Goal: Task Accomplishment & Management: Complete application form

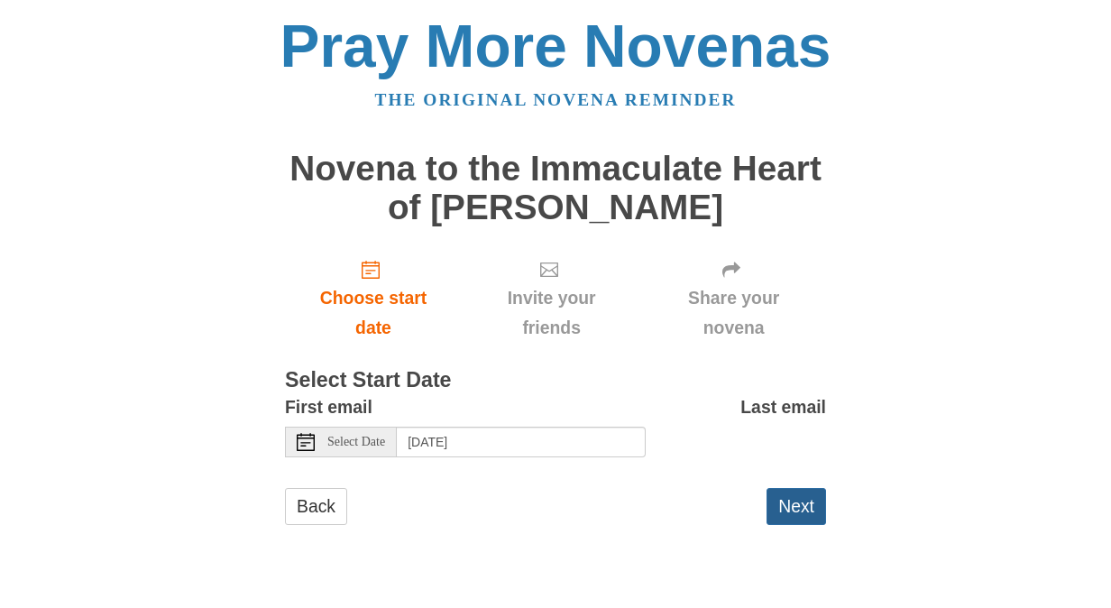
click at [801, 498] on button "Next" at bounding box center [796, 506] width 60 height 37
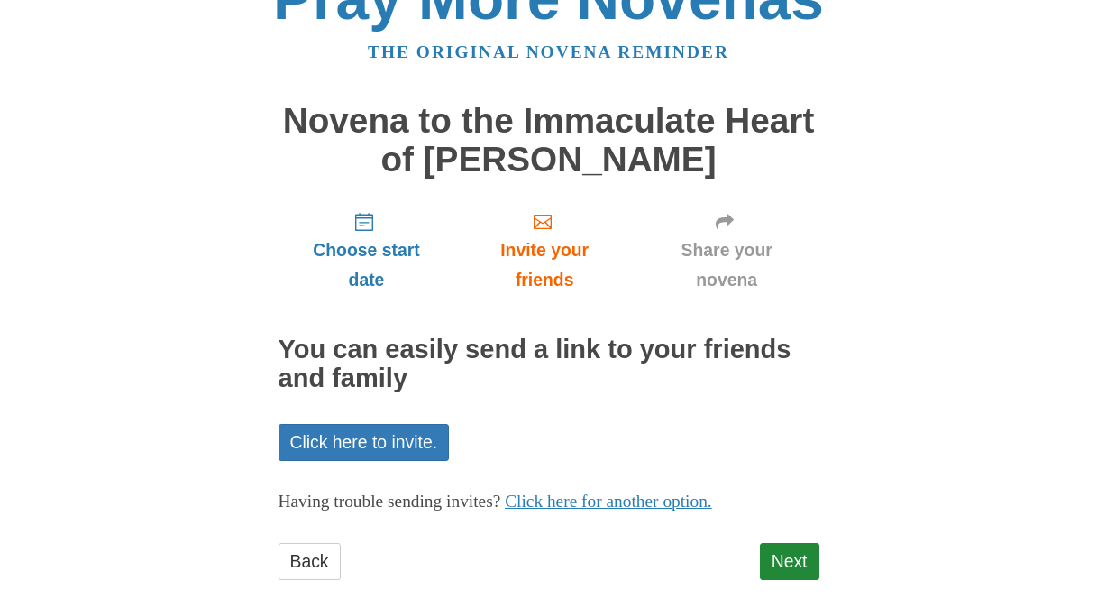
scroll to position [73, 0]
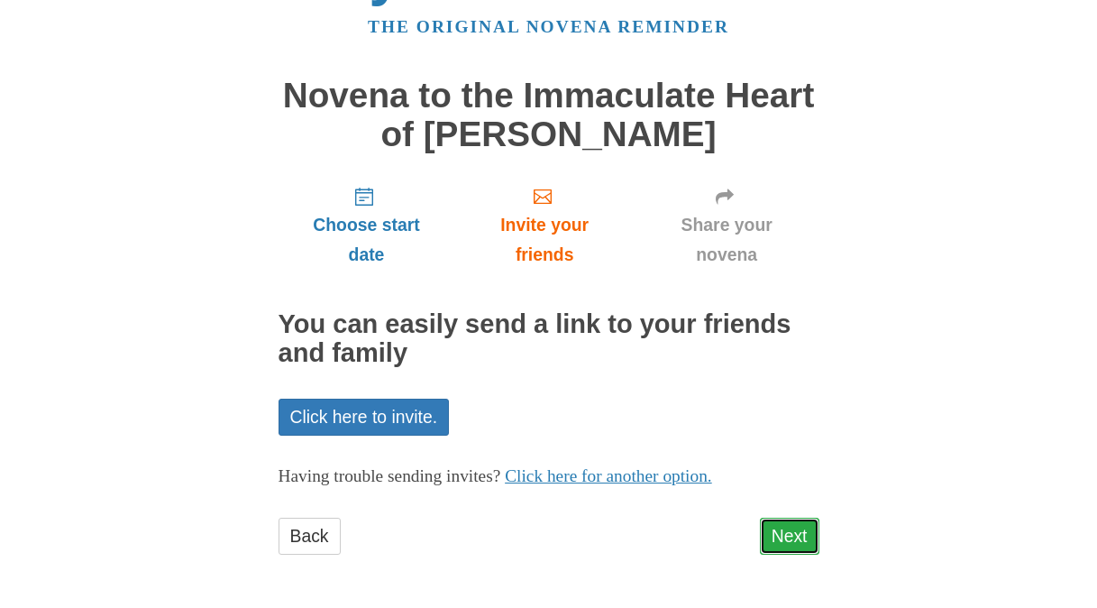
click at [795, 519] on link "Next" at bounding box center [790, 536] width 60 height 37
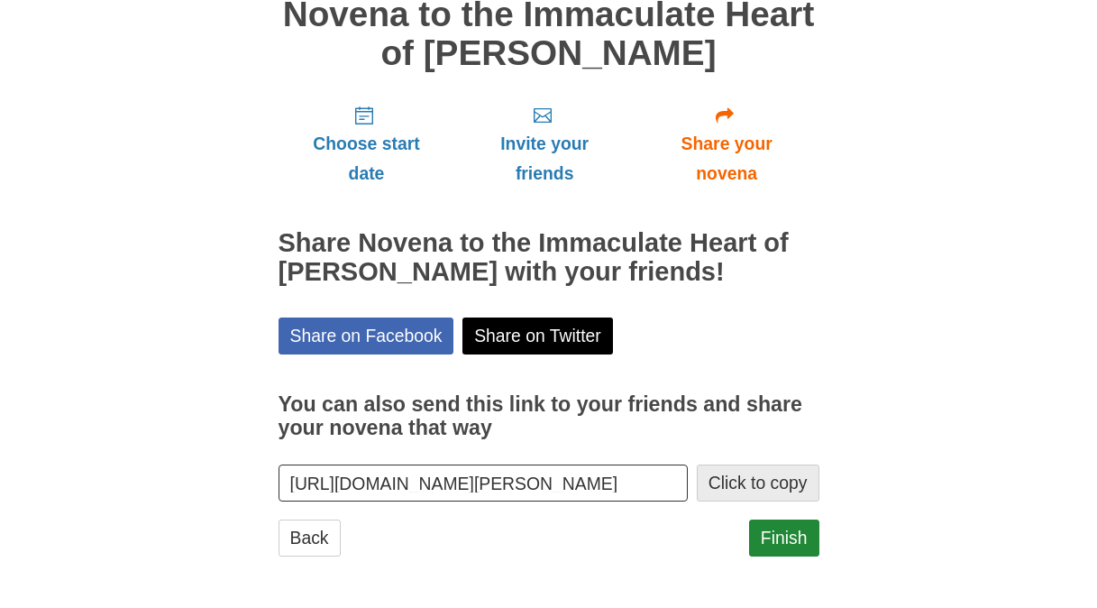
scroll to position [155, 0]
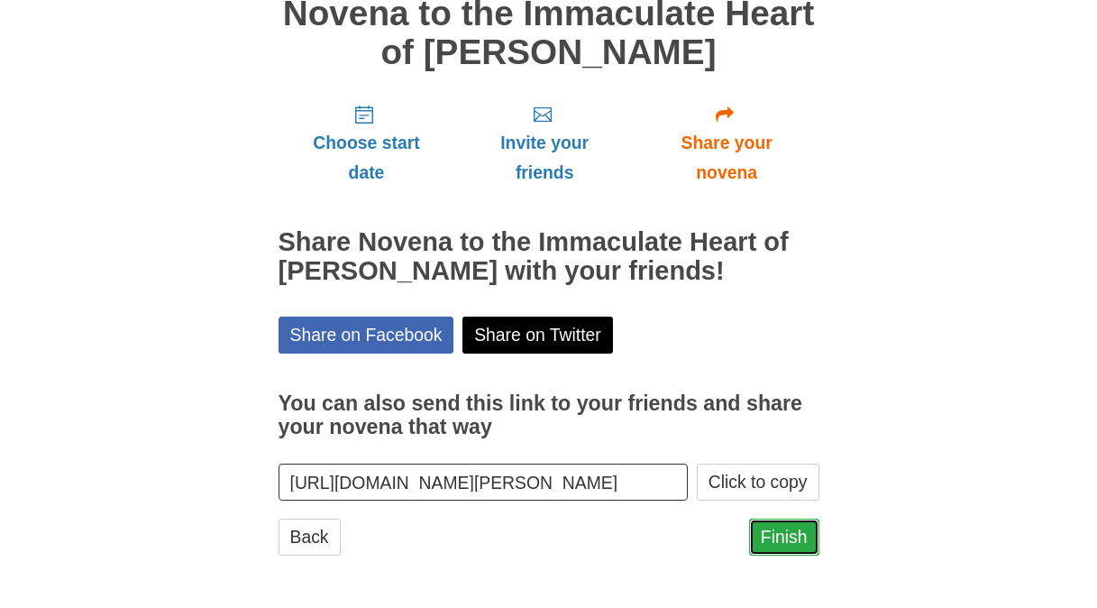
click at [790, 524] on link "Finish" at bounding box center [784, 536] width 70 height 37
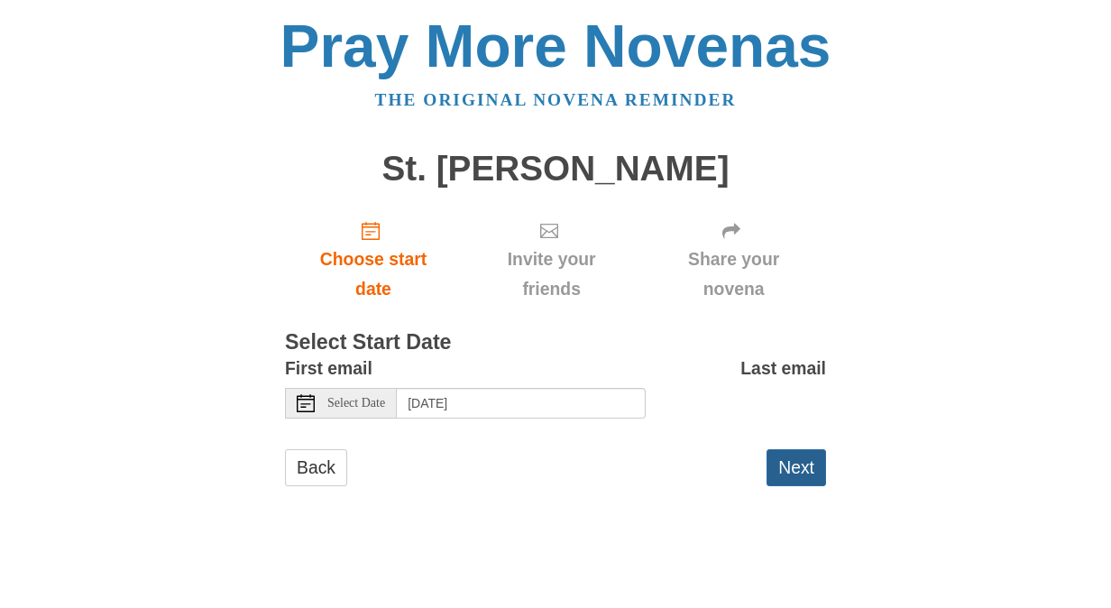
click at [791, 466] on button "Next" at bounding box center [796, 467] width 60 height 37
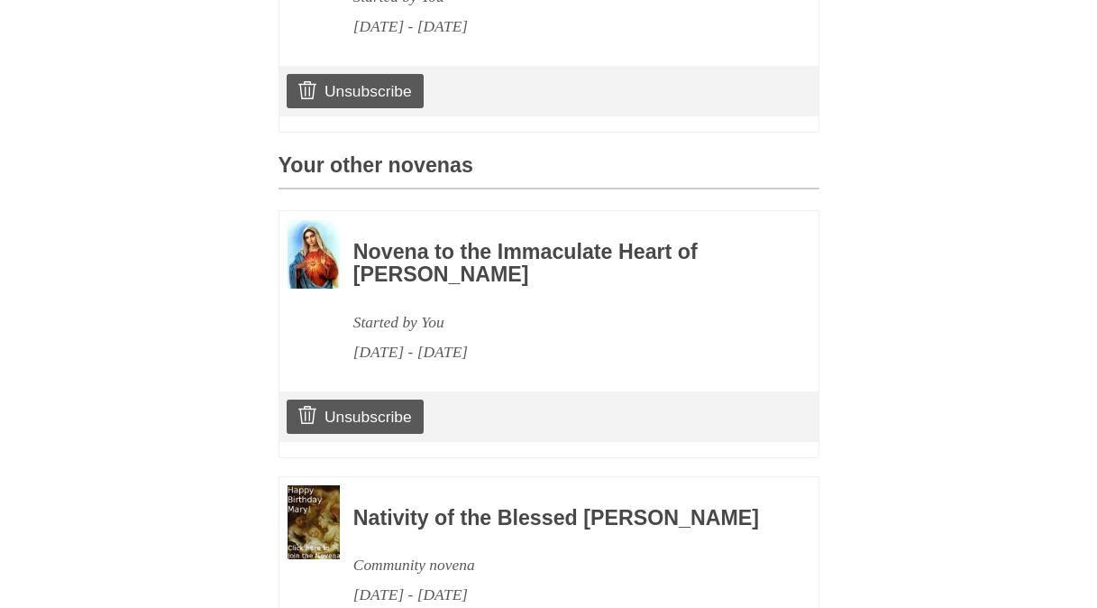
scroll to position [882, 0]
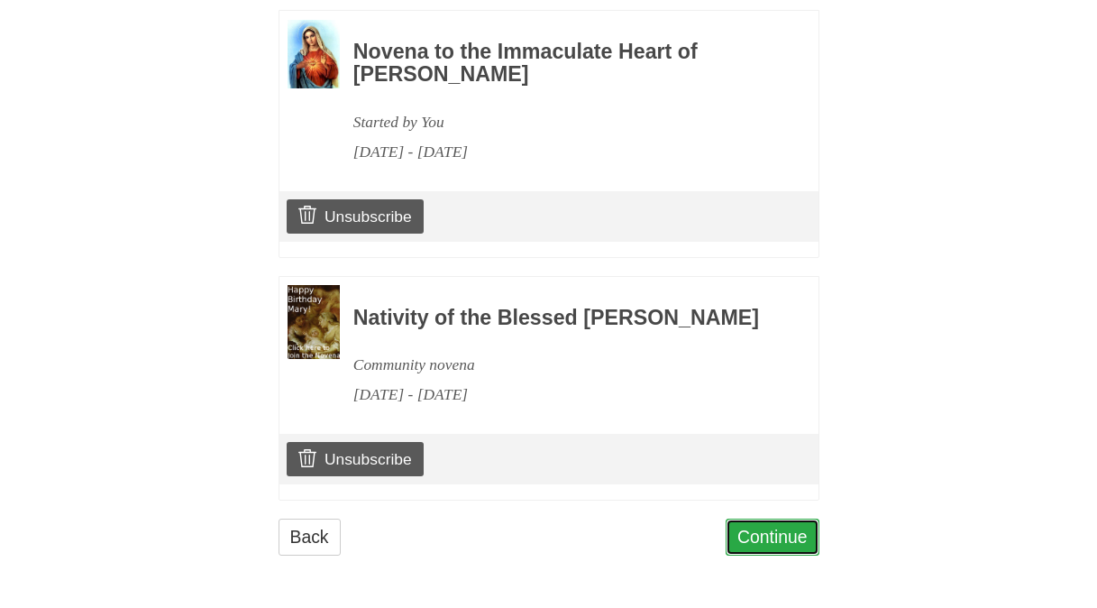
click at [781, 534] on link "Continue" at bounding box center [773, 536] width 94 height 37
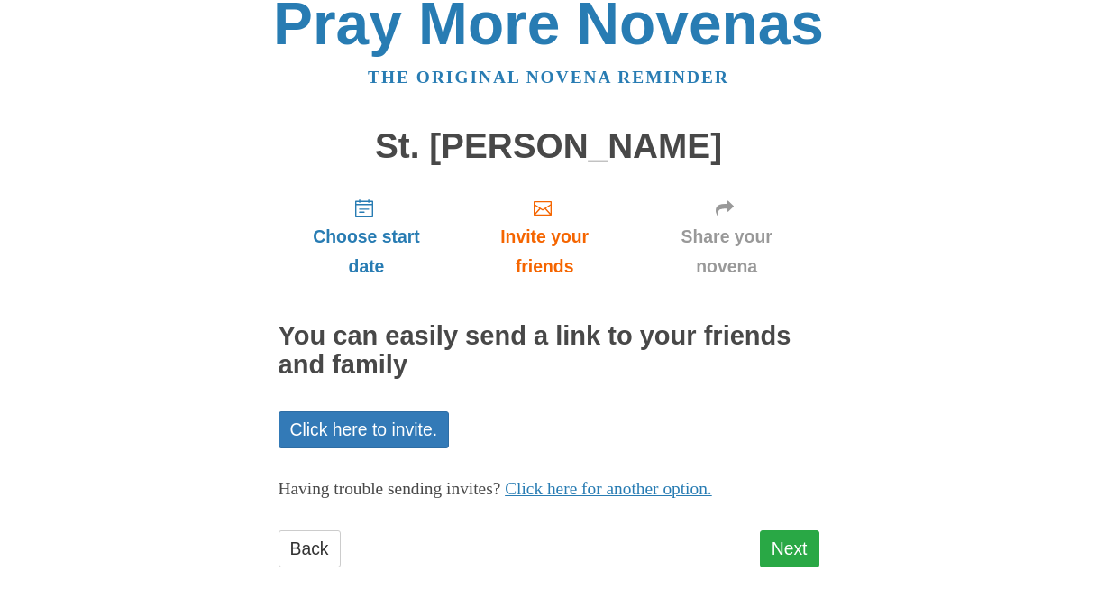
scroll to position [34, 0]
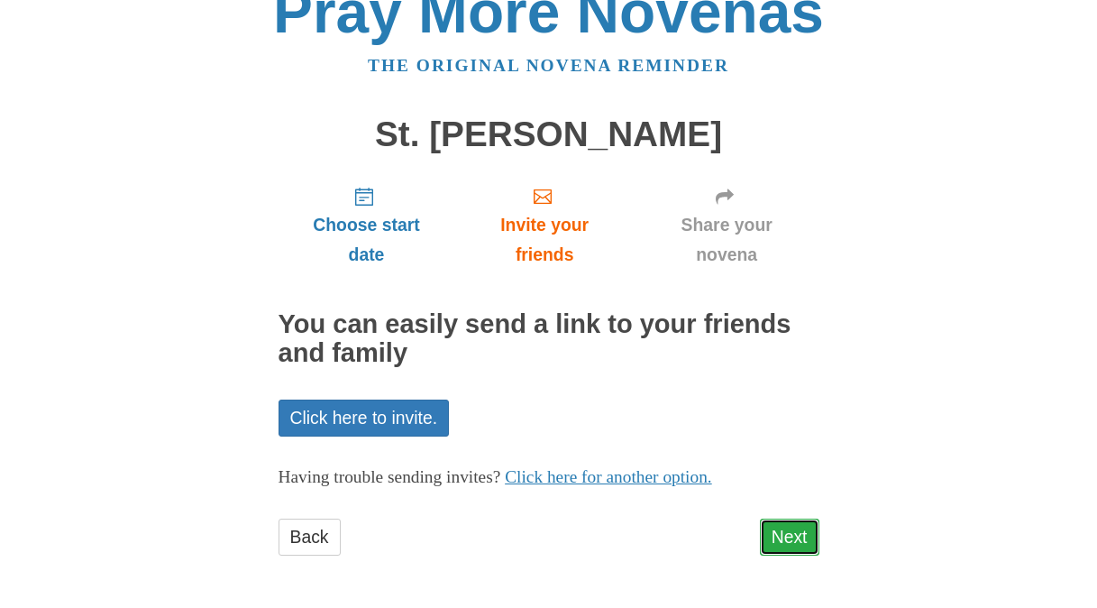
click at [780, 532] on link "Next" at bounding box center [790, 536] width 60 height 37
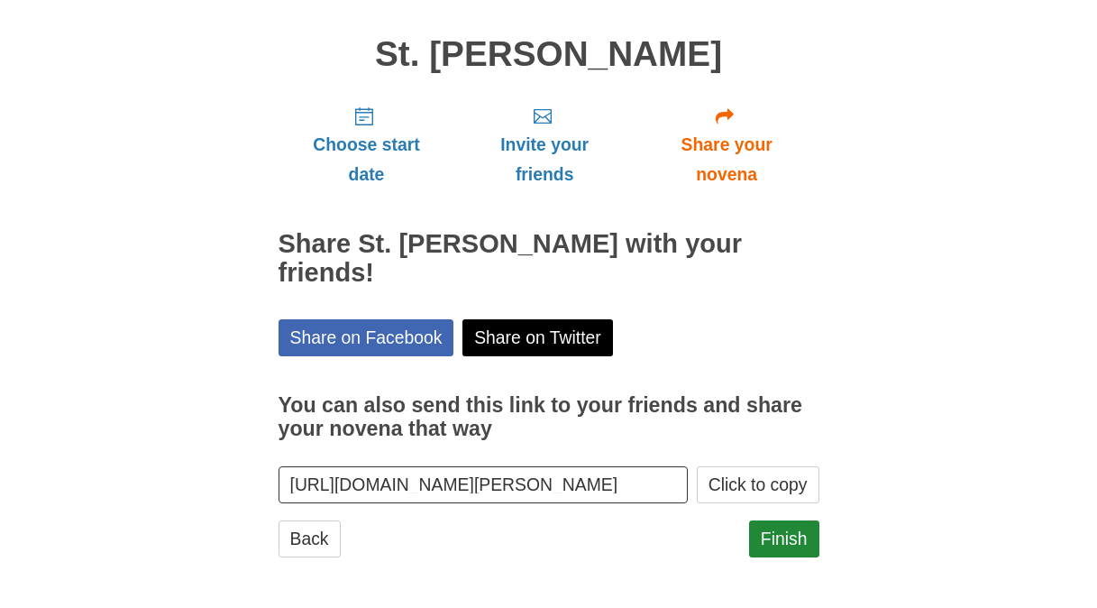
scroll to position [116, 0]
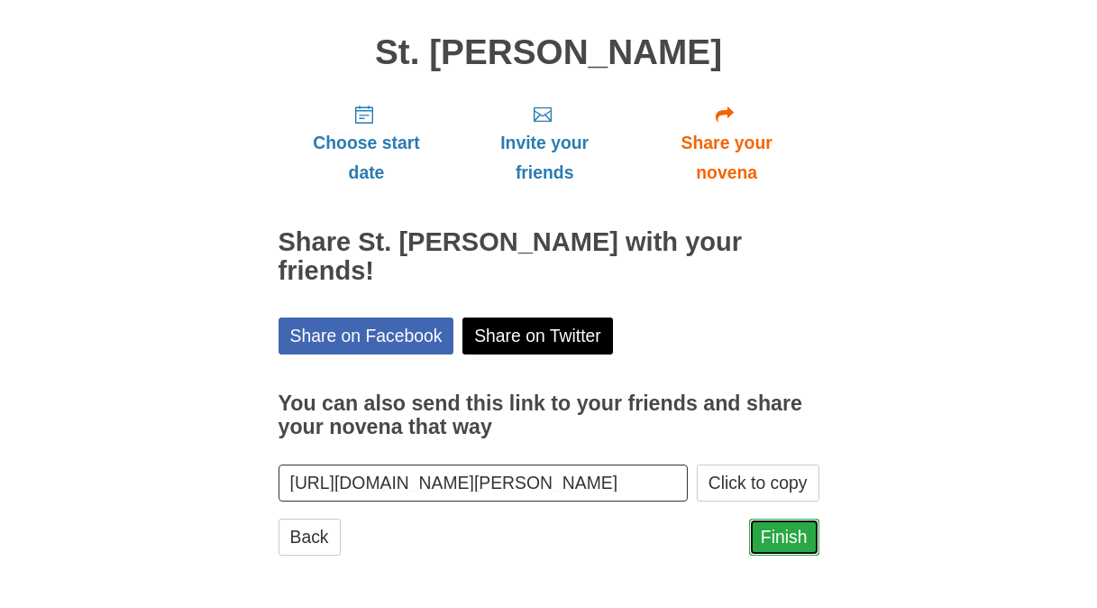
click at [781, 533] on link "Finish" at bounding box center [784, 536] width 70 height 37
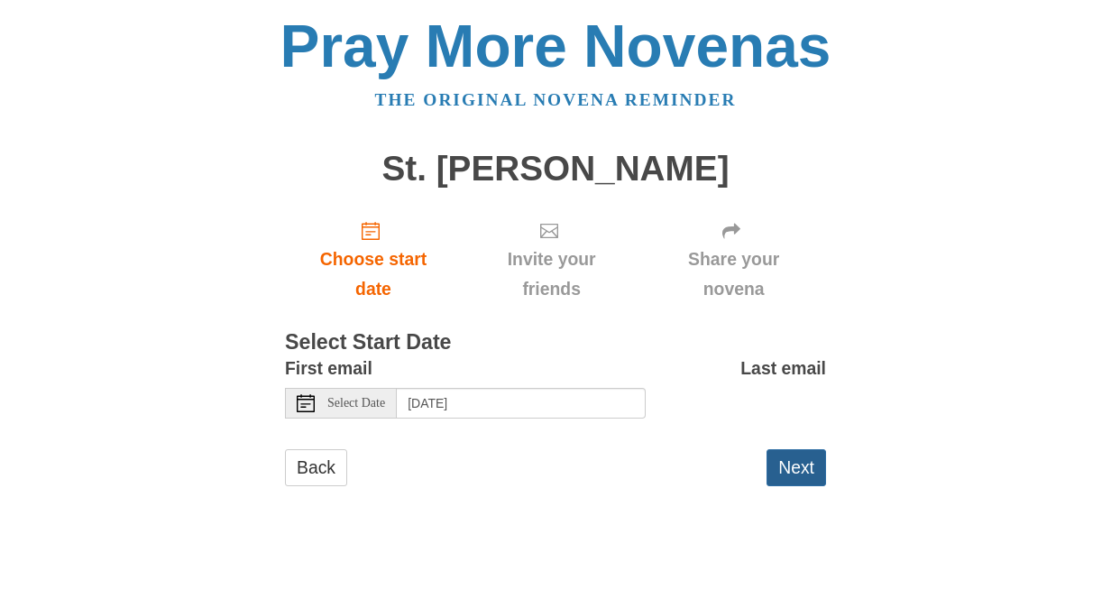
click at [791, 471] on button "Next" at bounding box center [796, 467] width 60 height 37
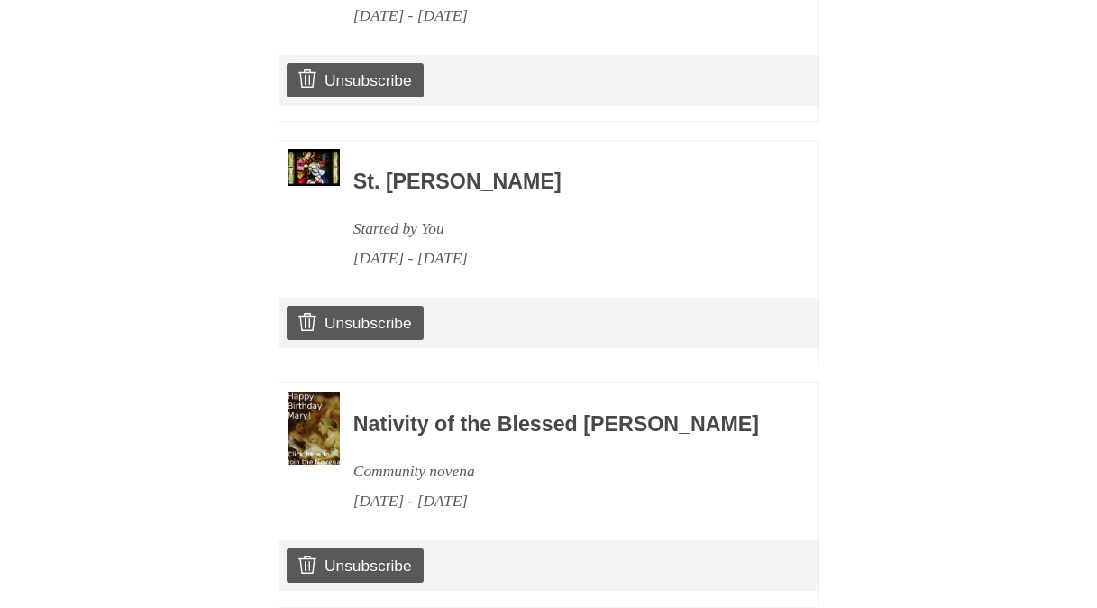
scroll to position [1124, 0]
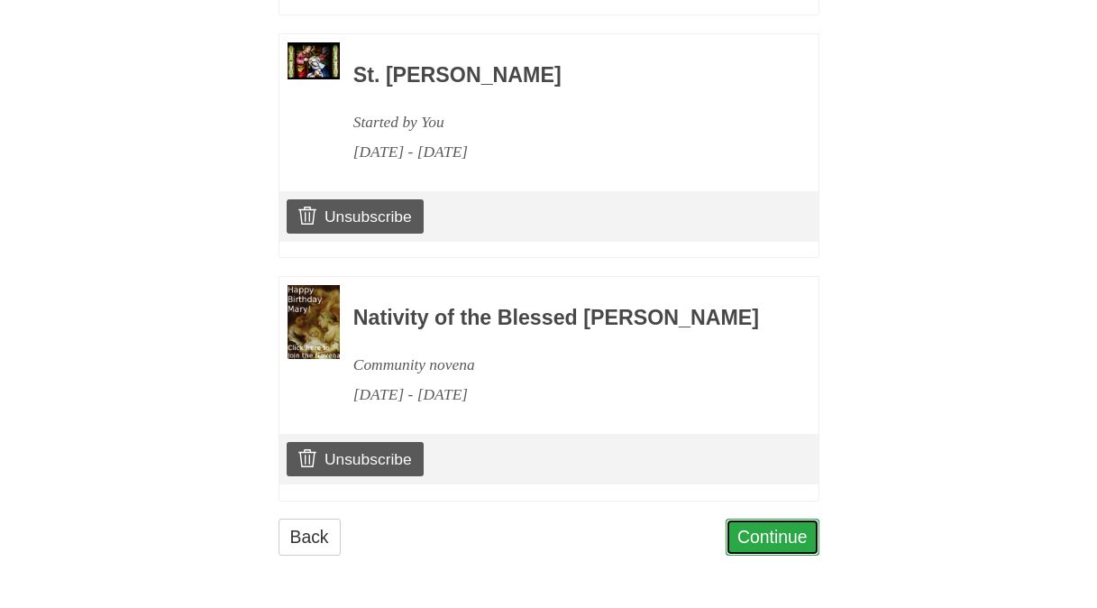
click at [765, 539] on link "Continue" at bounding box center [773, 536] width 94 height 37
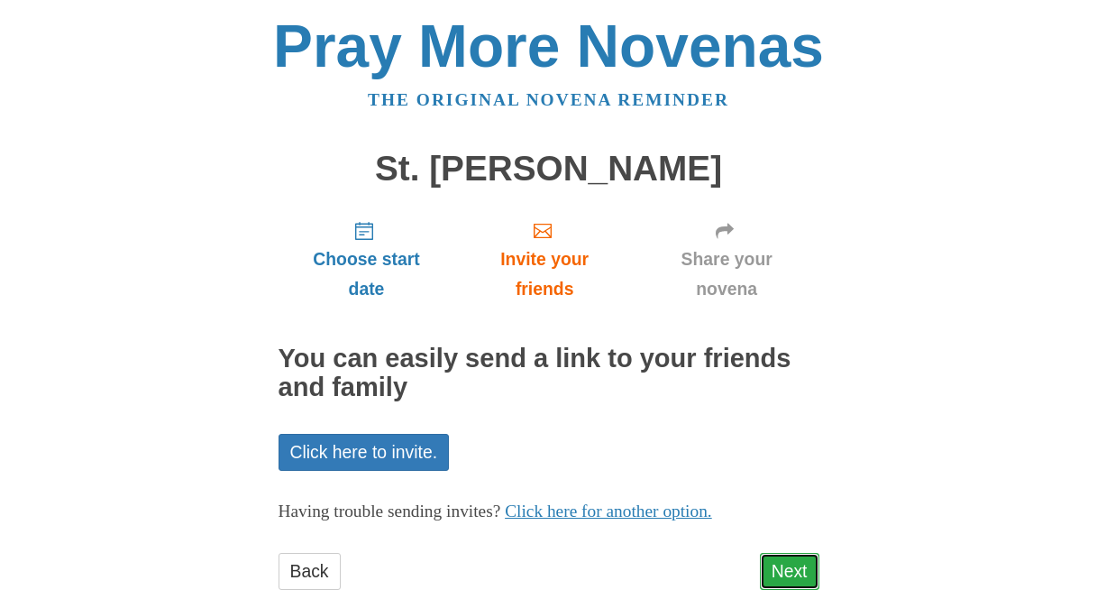
click at [800, 573] on link "Next" at bounding box center [790, 571] width 60 height 37
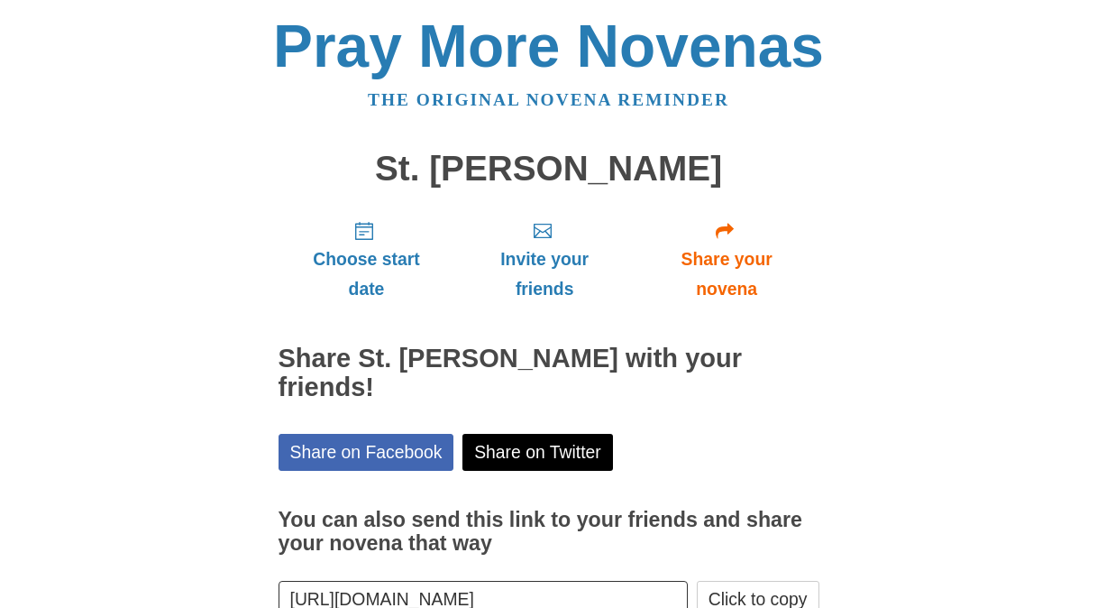
scroll to position [87, 0]
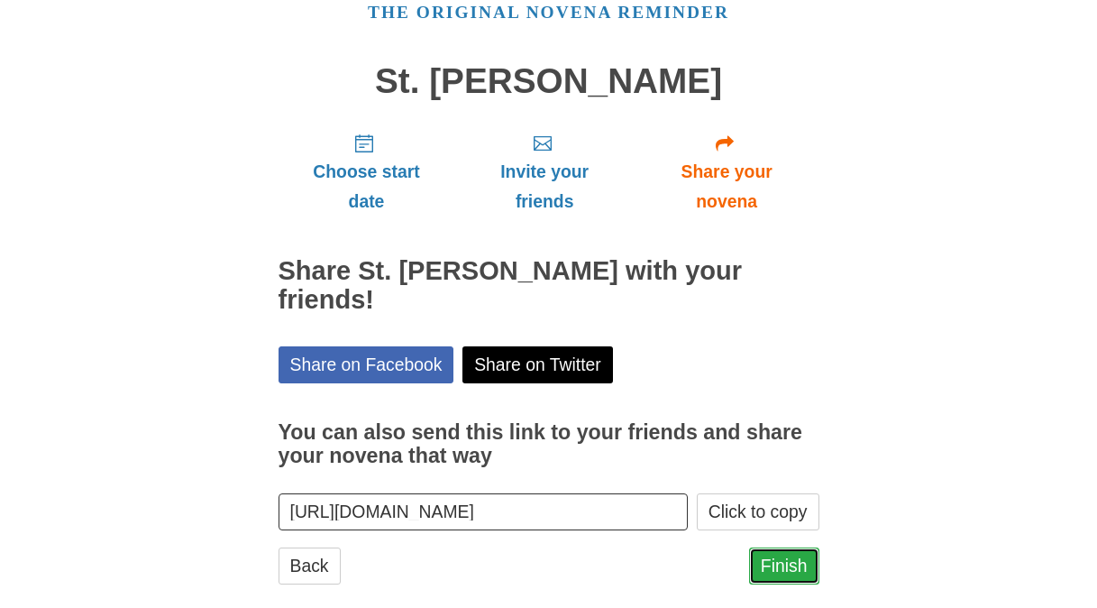
click at [785, 547] on link "Finish" at bounding box center [784, 565] width 70 height 37
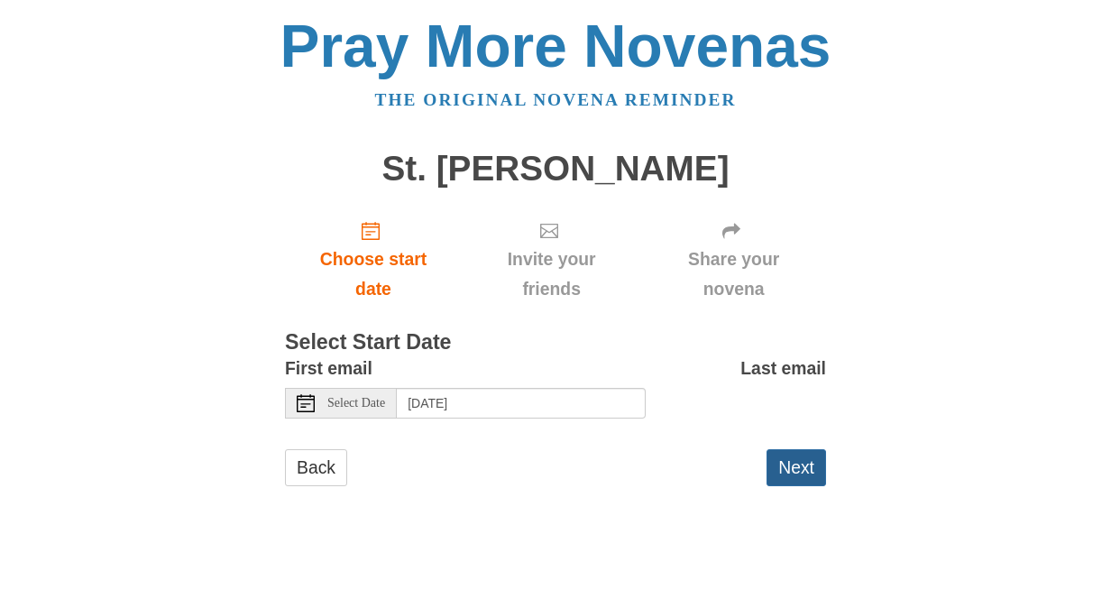
click at [802, 461] on button "Next" at bounding box center [796, 467] width 60 height 37
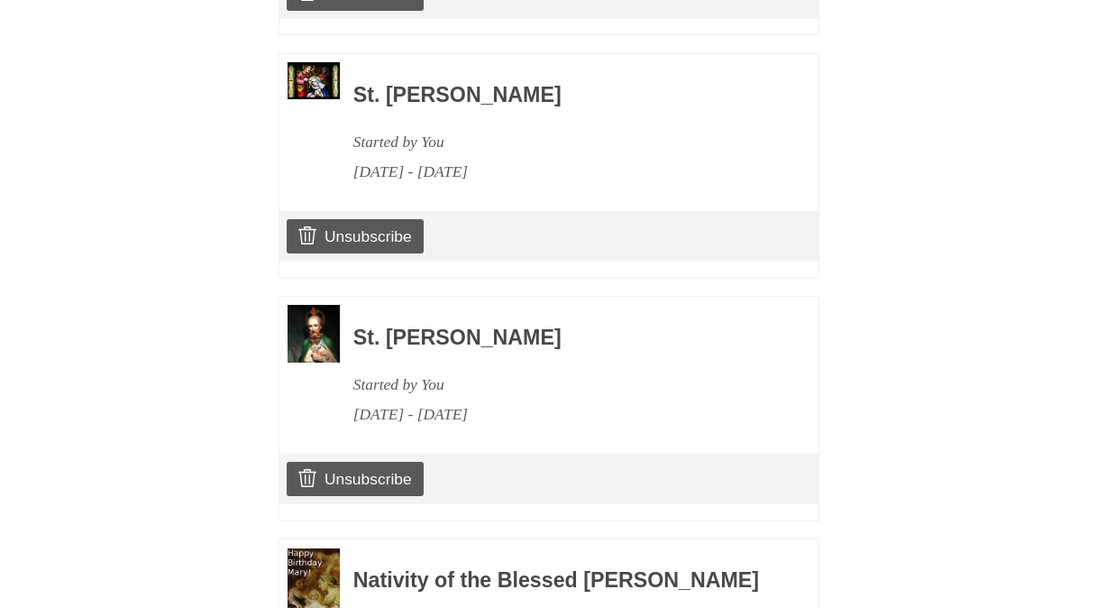
scroll to position [1352, 0]
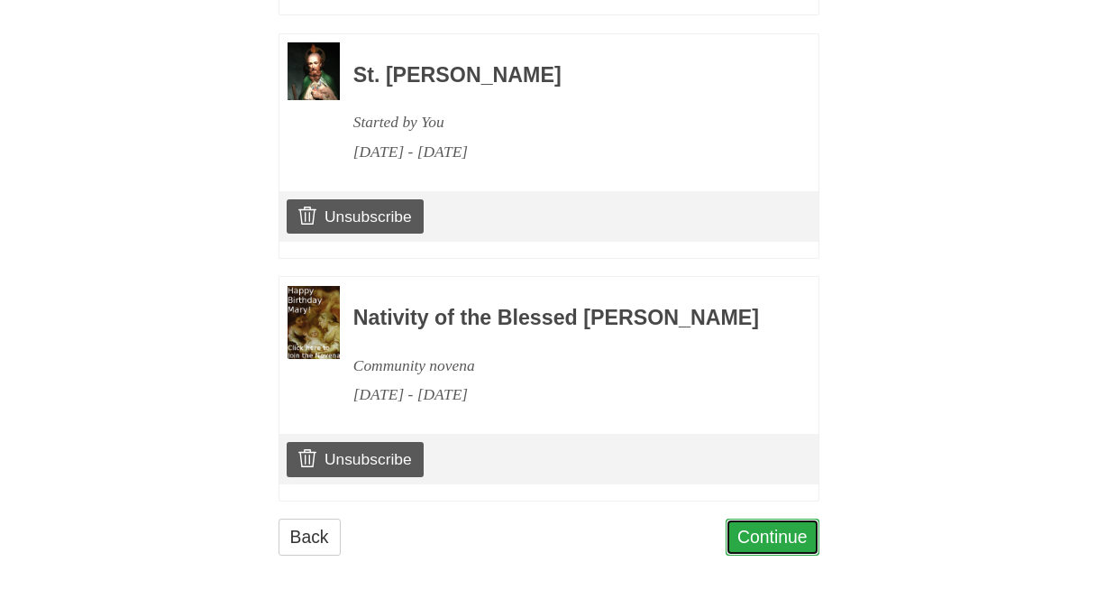
click at [790, 544] on link "Continue" at bounding box center [773, 536] width 94 height 37
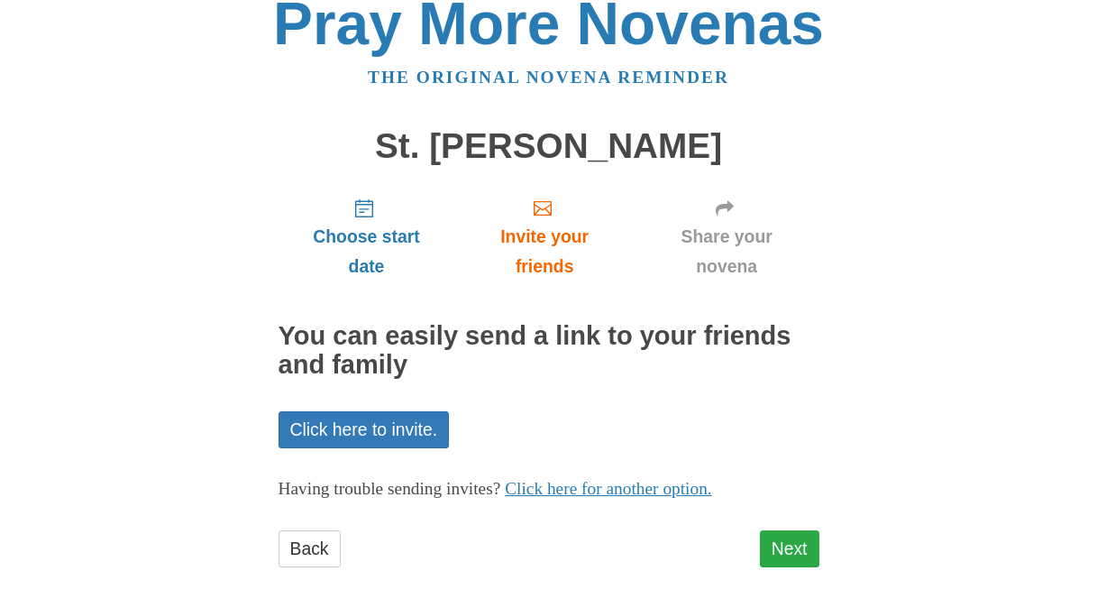
scroll to position [34, 0]
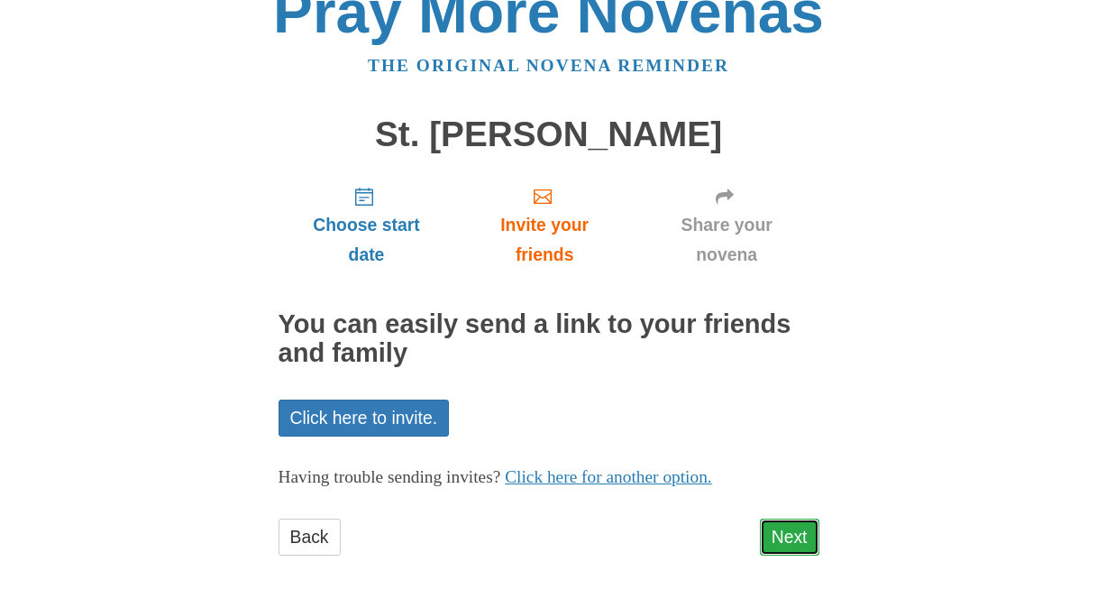
click at [793, 527] on link "Next" at bounding box center [790, 536] width 60 height 37
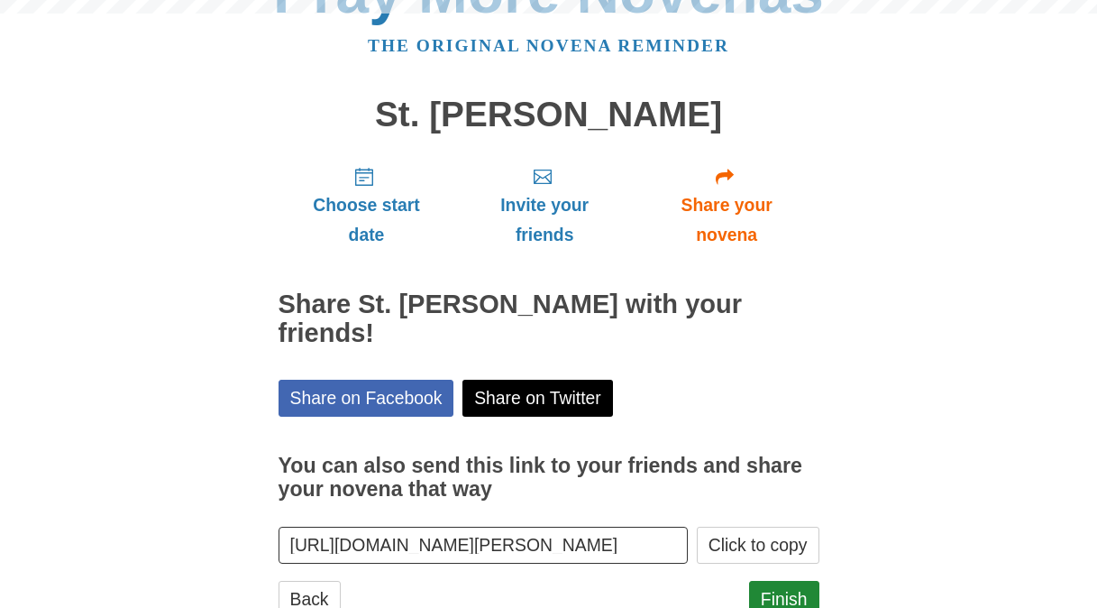
scroll to position [116, 0]
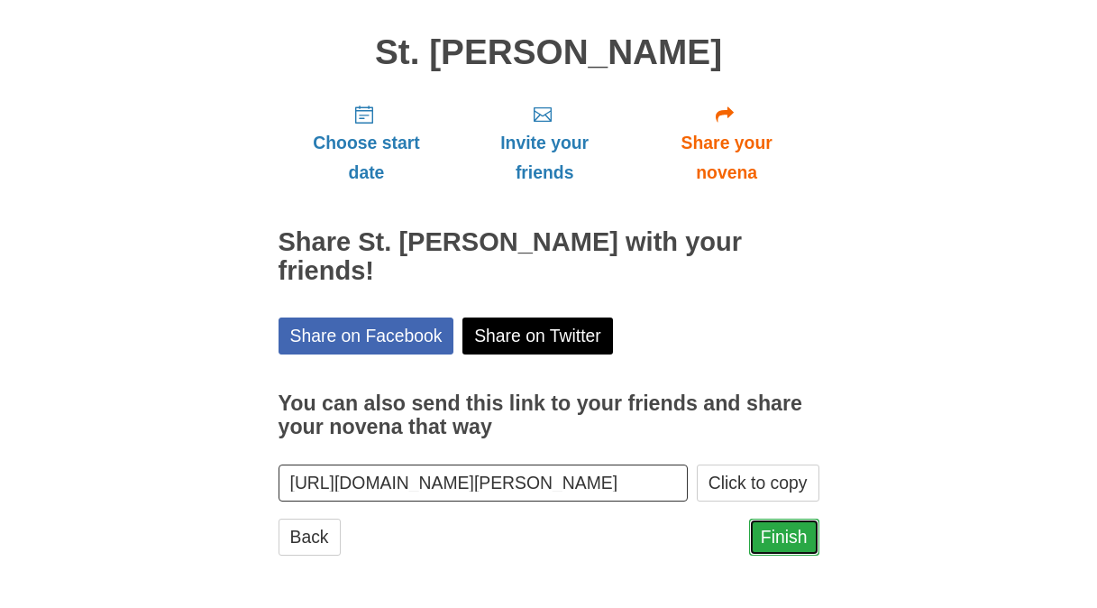
click at [791, 531] on link "Finish" at bounding box center [784, 536] width 70 height 37
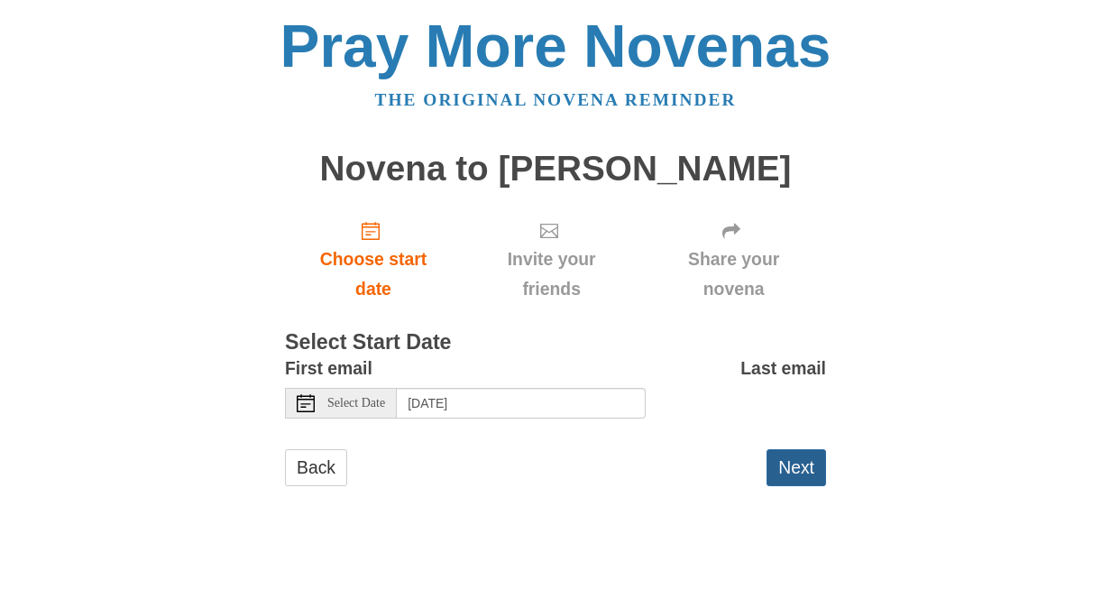
click at [805, 469] on button "Next" at bounding box center [796, 467] width 60 height 37
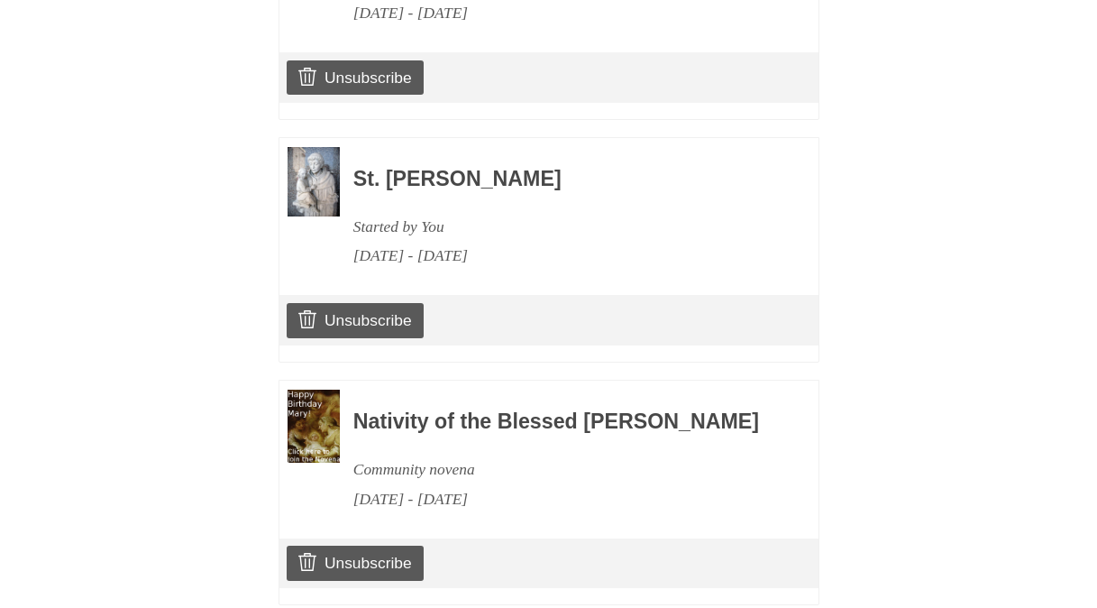
scroll to position [1609, 0]
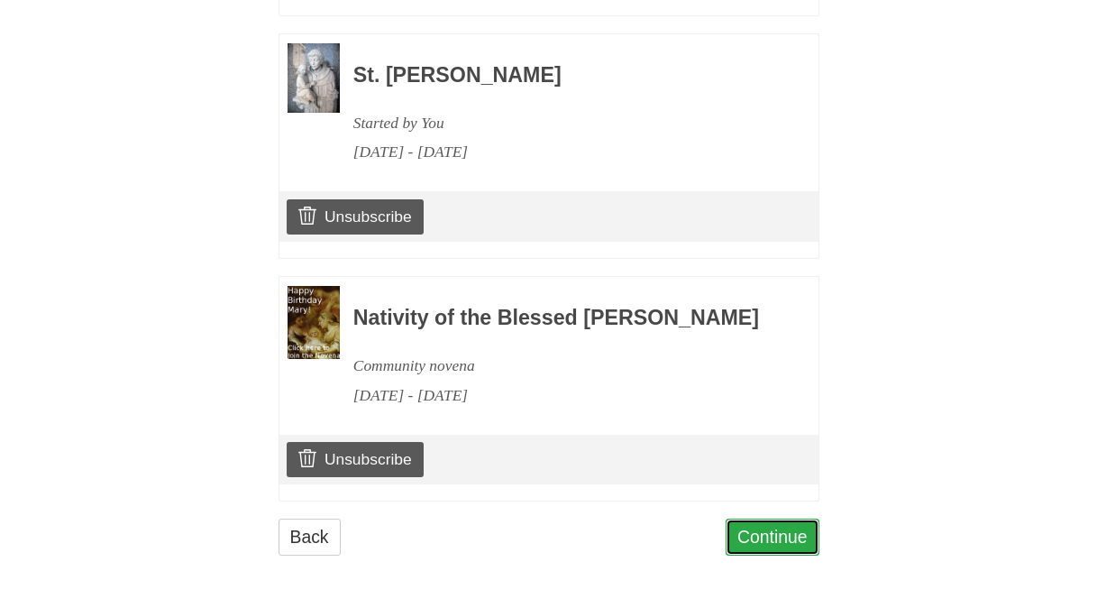
click at [762, 534] on link "Continue" at bounding box center [773, 536] width 94 height 37
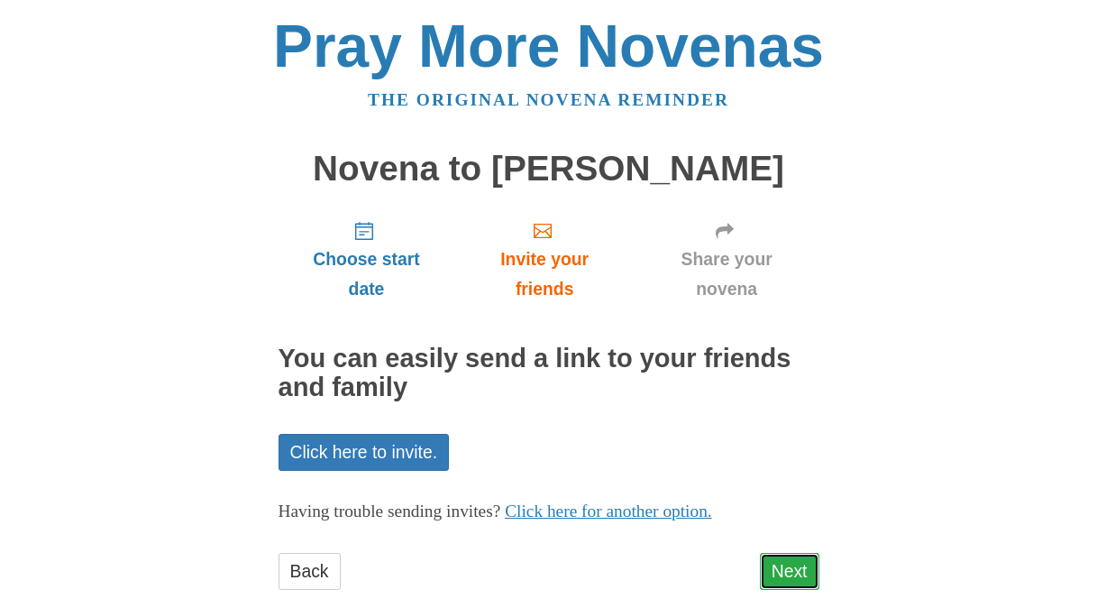
click at [804, 583] on link "Next" at bounding box center [790, 571] width 60 height 37
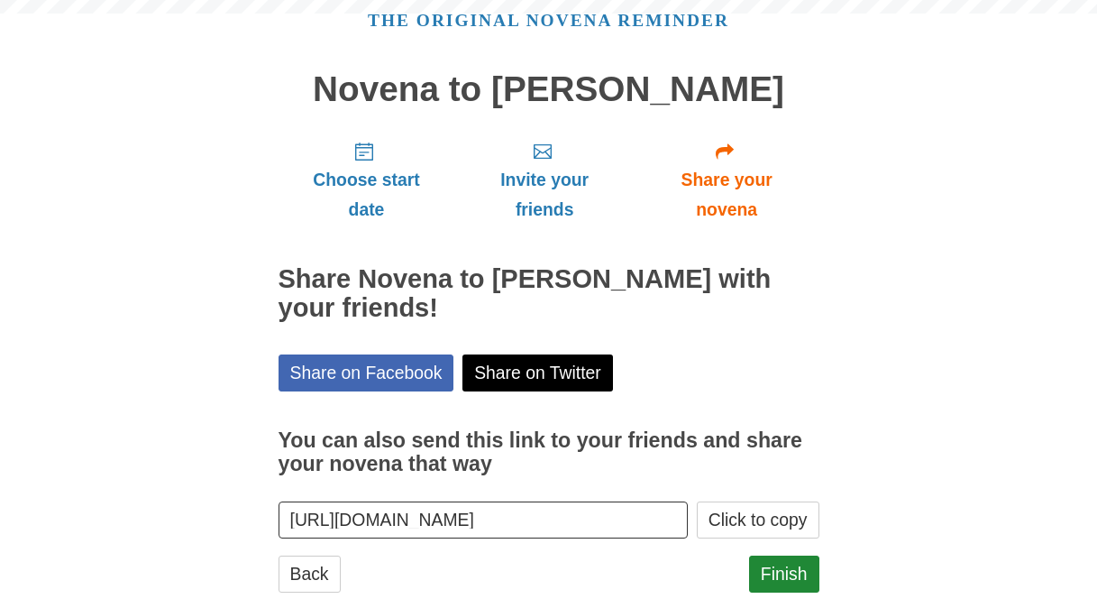
scroll to position [116, 0]
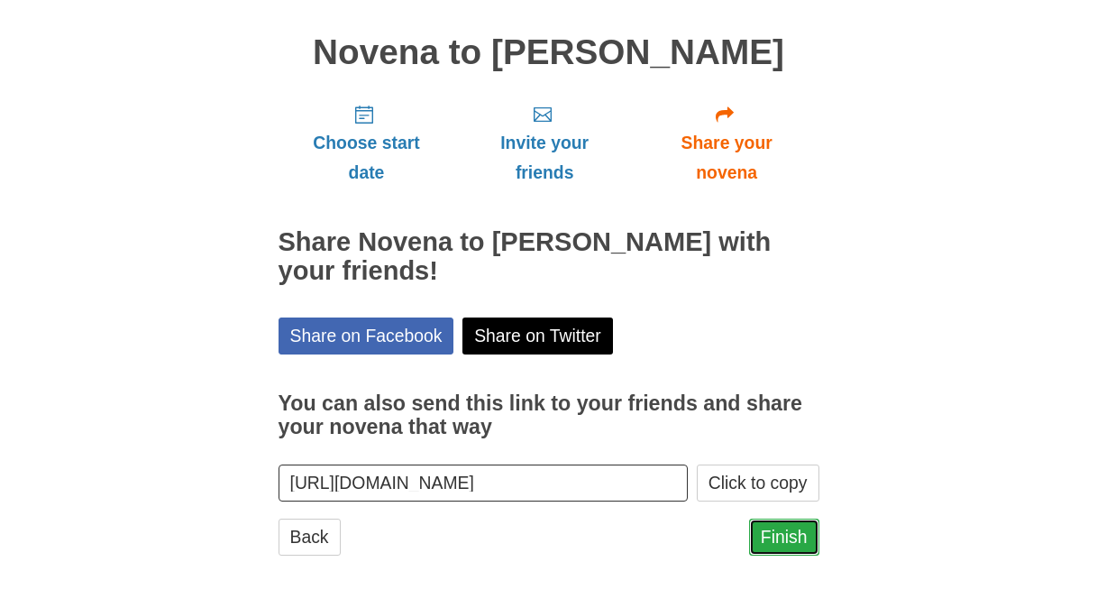
click at [797, 548] on link "Finish" at bounding box center [784, 536] width 70 height 37
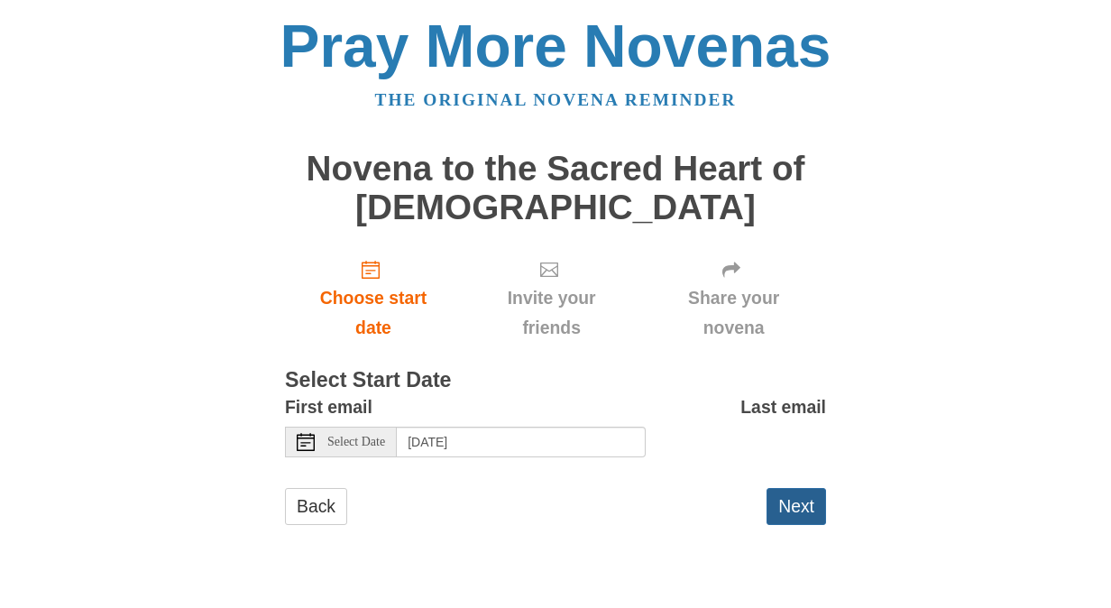
click at [783, 503] on button "Next" at bounding box center [796, 506] width 60 height 37
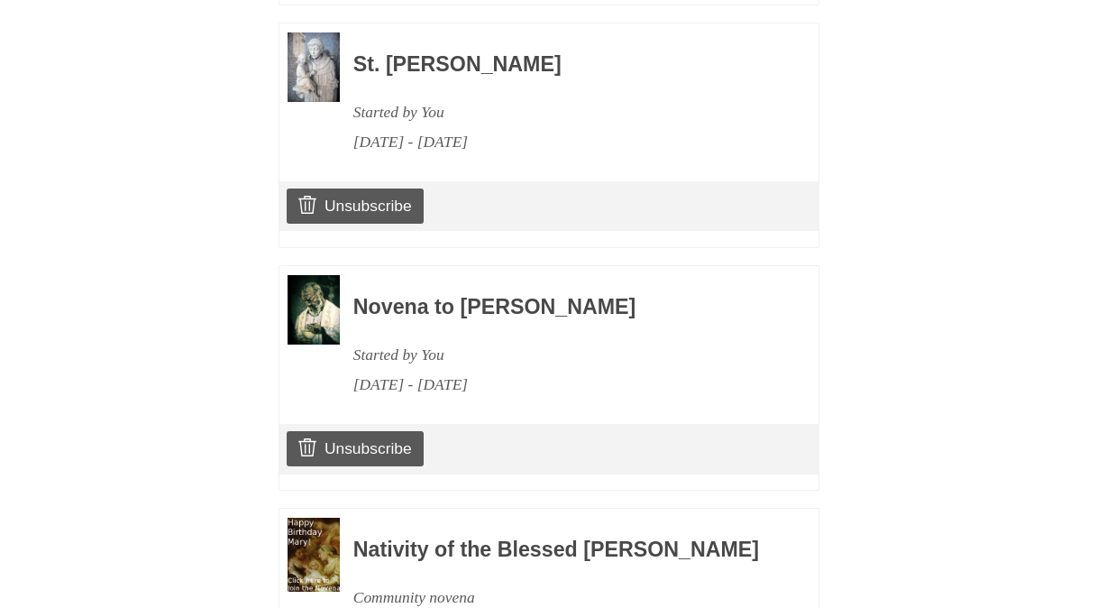
scroll to position [1891, 0]
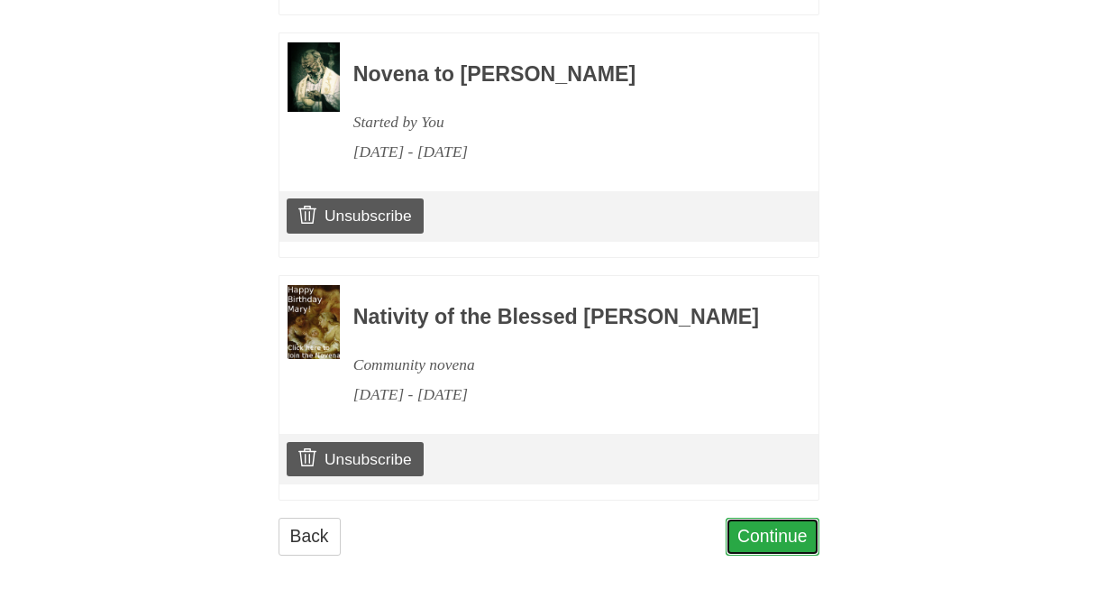
click at [773, 537] on link "Continue" at bounding box center [773, 536] width 94 height 37
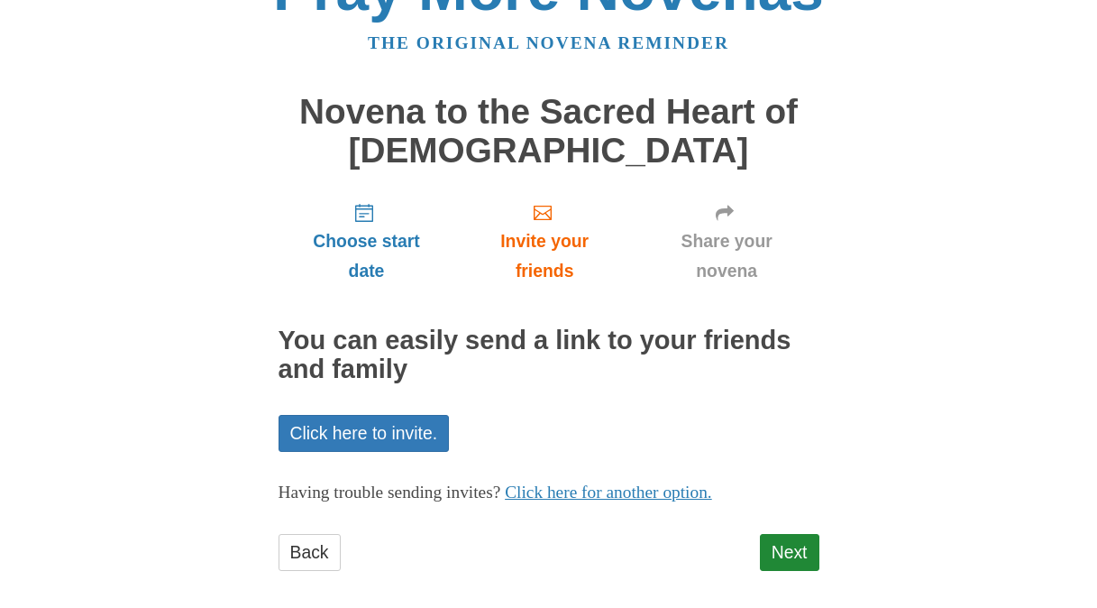
scroll to position [73, 0]
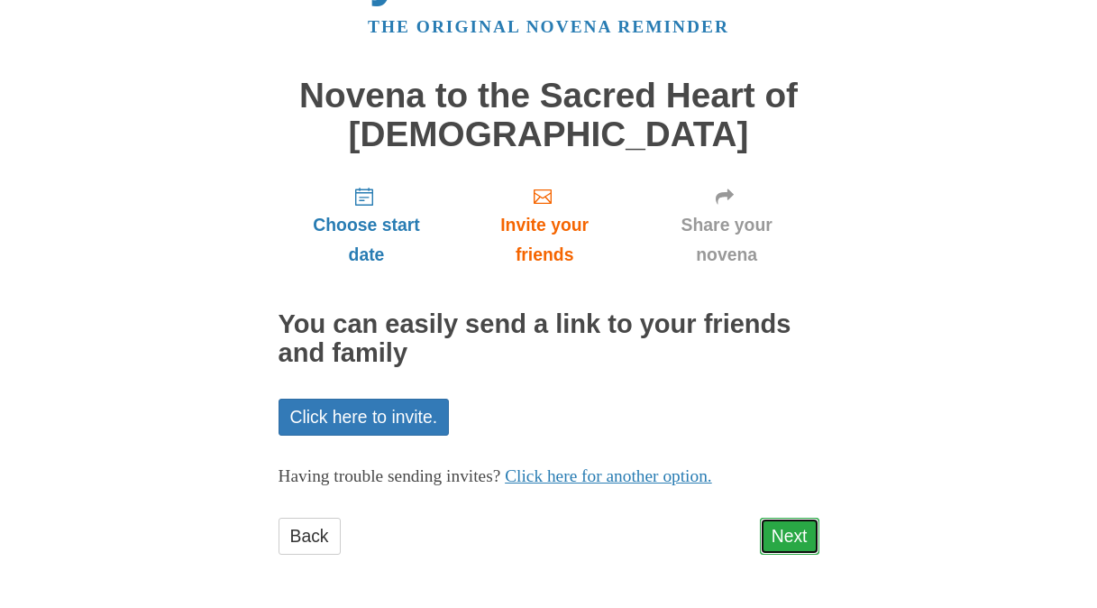
click at [785, 534] on link "Next" at bounding box center [790, 536] width 60 height 37
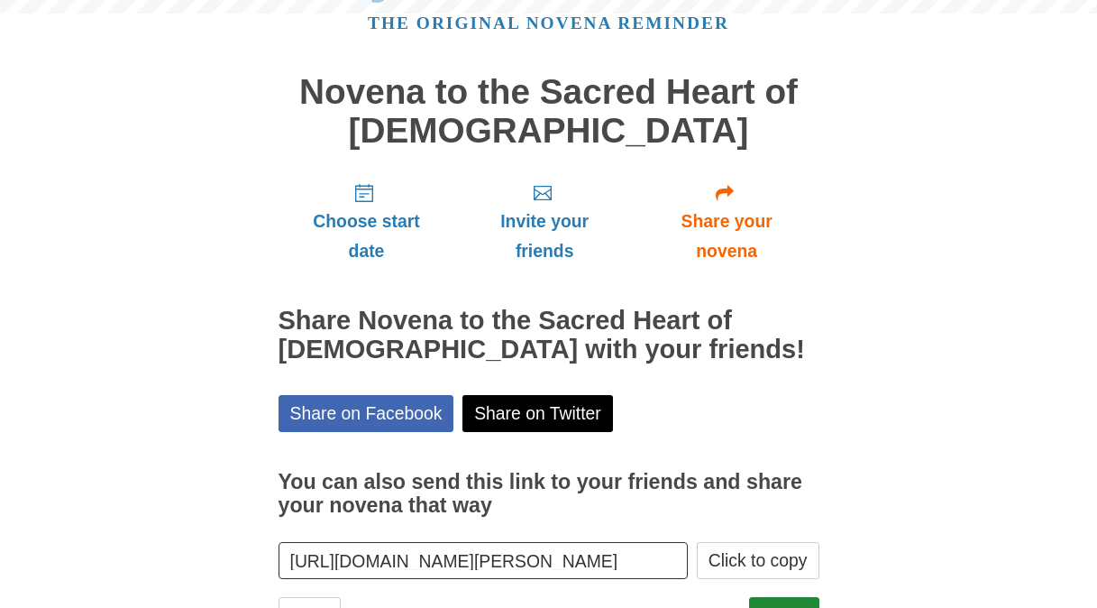
scroll to position [155, 0]
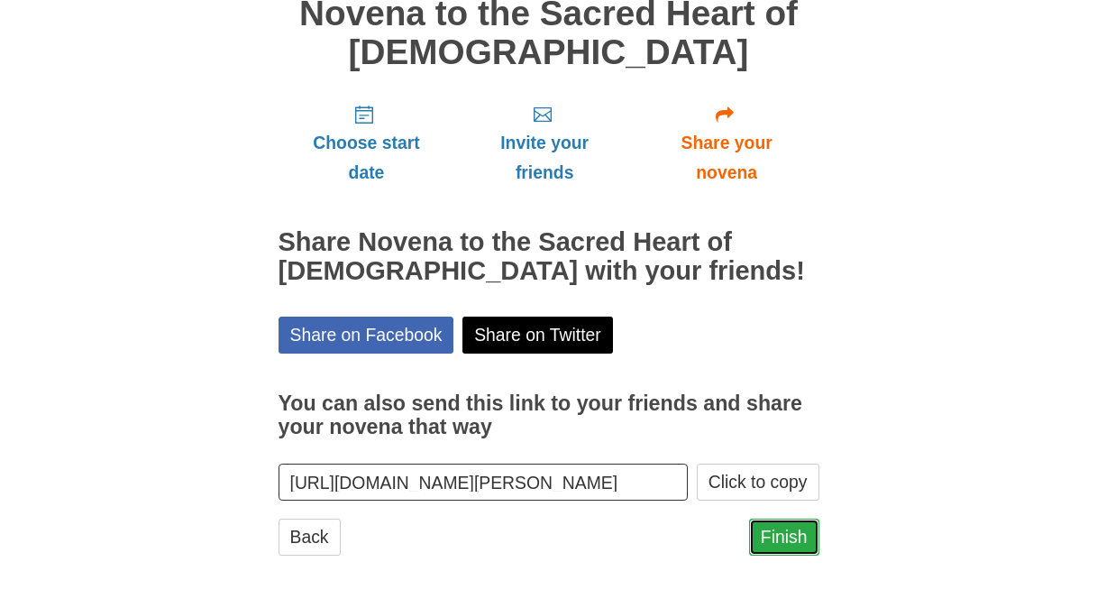
click at [786, 533] on link "Finish" at bounding box center [784, 536] width 70 height 37
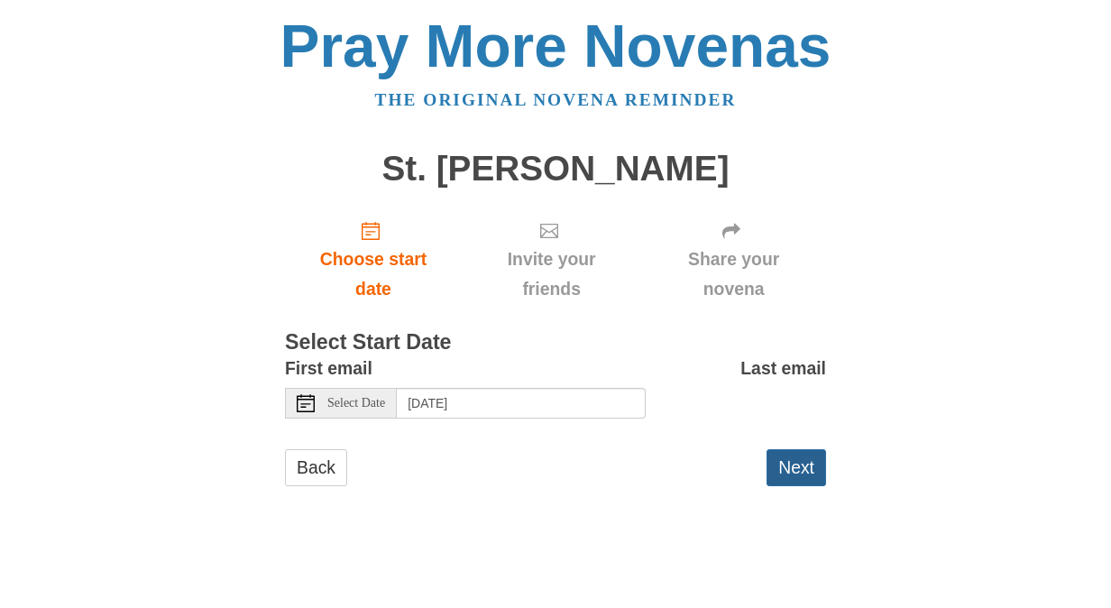
click at [802, 469] on button "Next" at bounding box center [796, 467] width 60 height 37
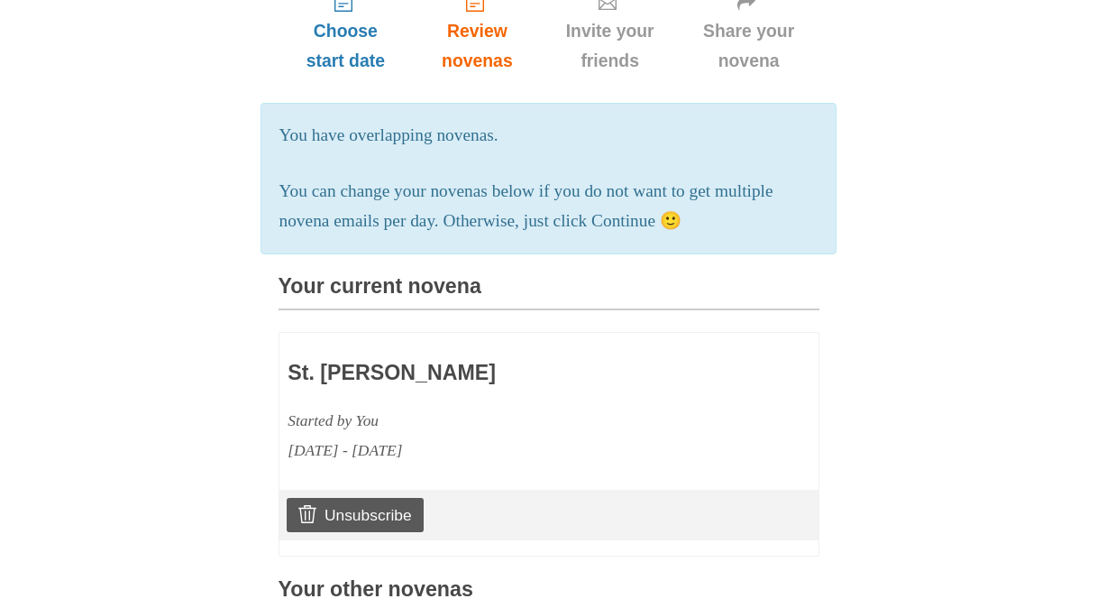
scroll to position [2095, 0]
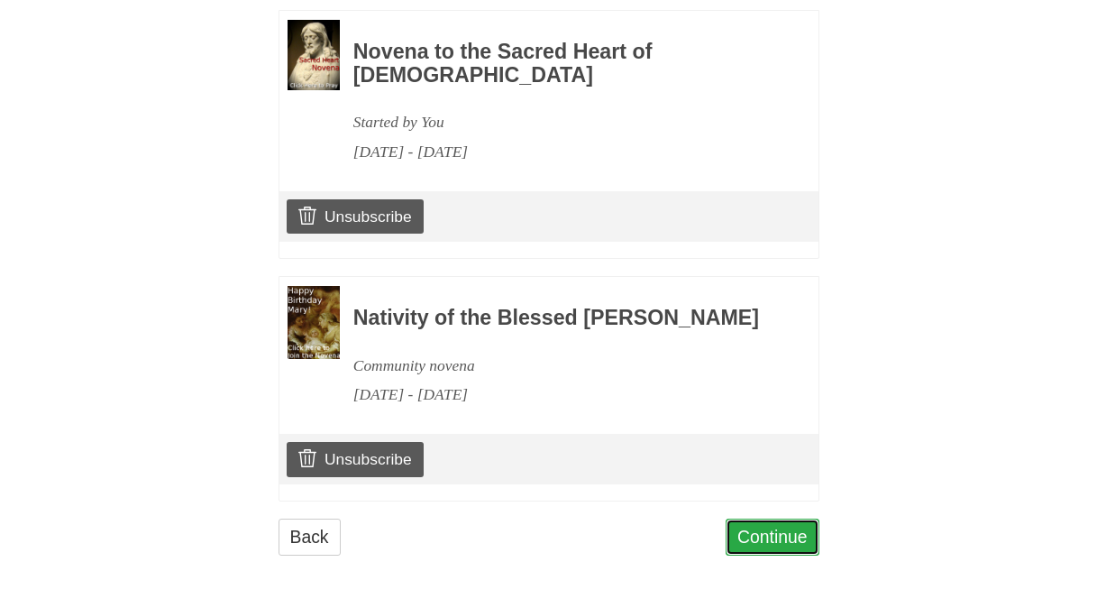
click at [795, 536] on link "Continue" at bounding box center [773, 536] width 94 height 37
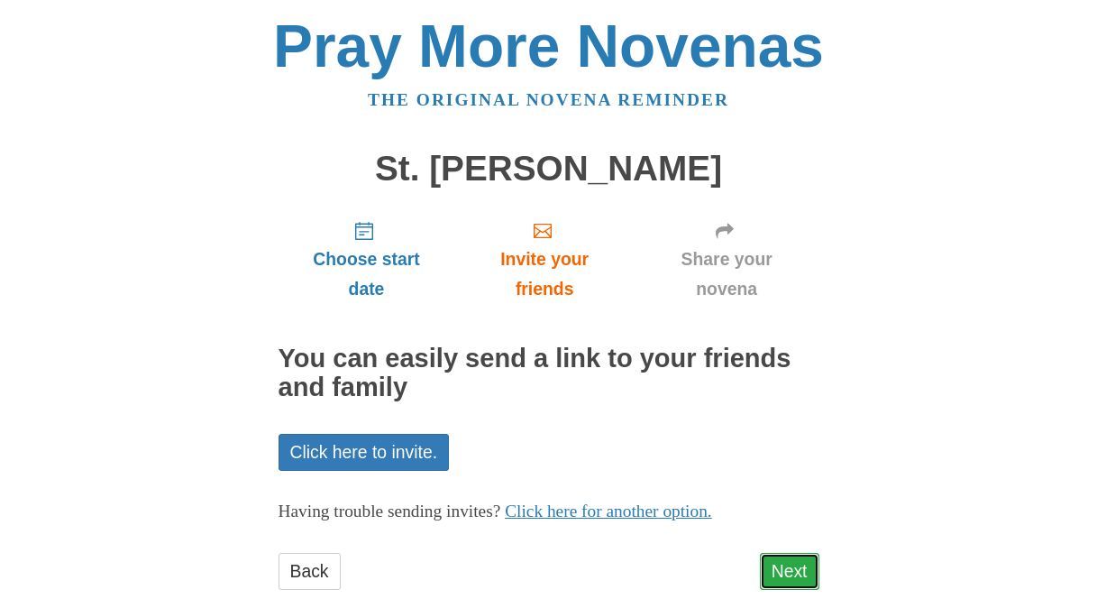
click at [786, 574] on link "Next" at bounding box center [790, 571] width 60 height 37
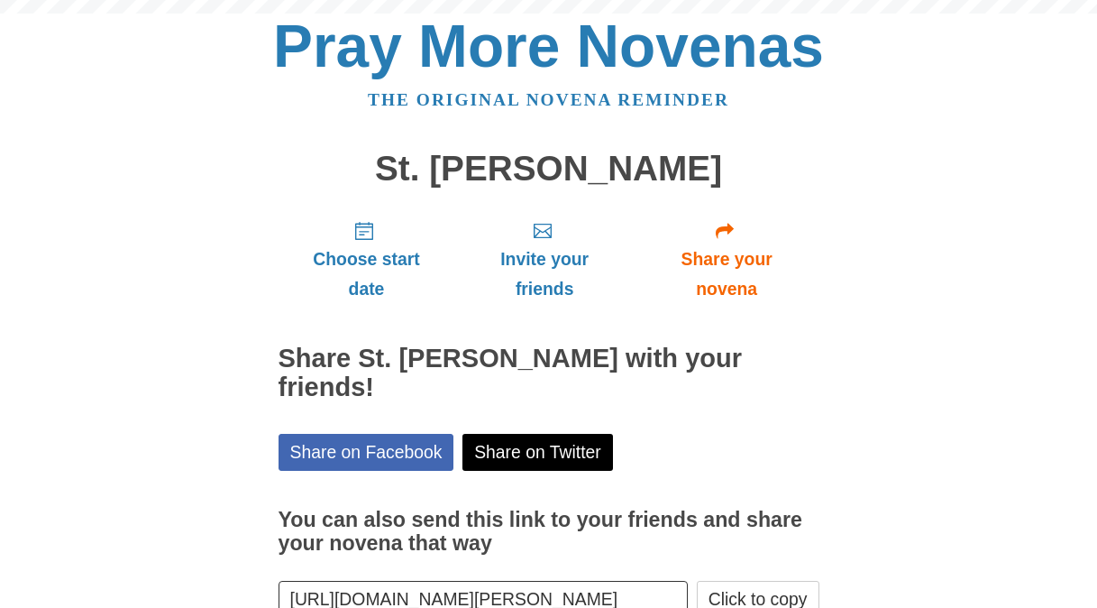
click at [786, 581] on button "Click to copy" at bounding box center [758, 599] width 123 height 37
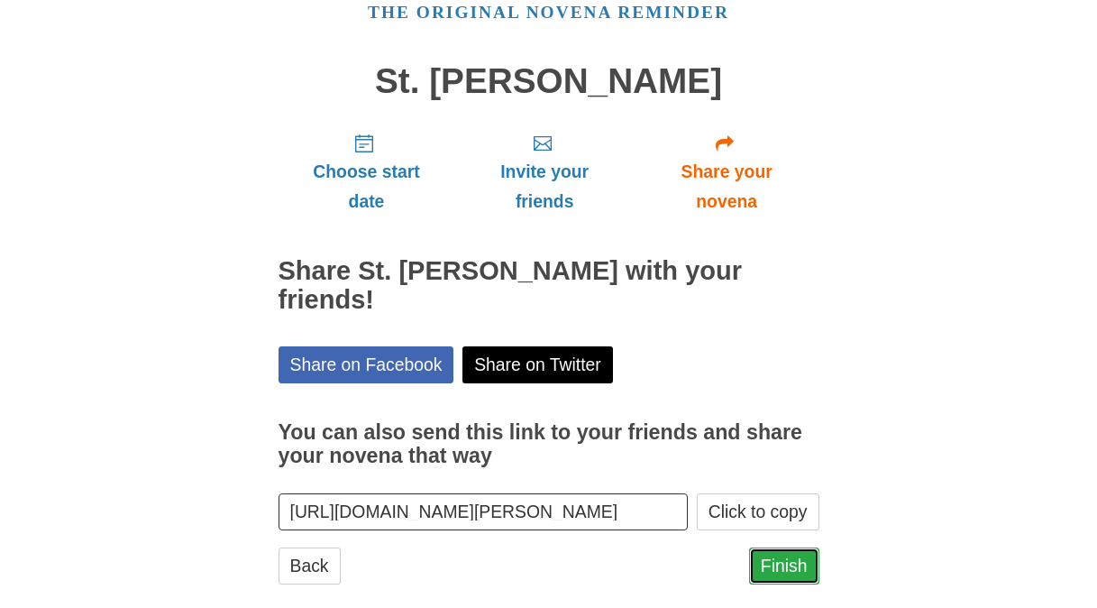
click at [785, 547] on link "Finish" at bounding box center [784, 565] width 70 height 37
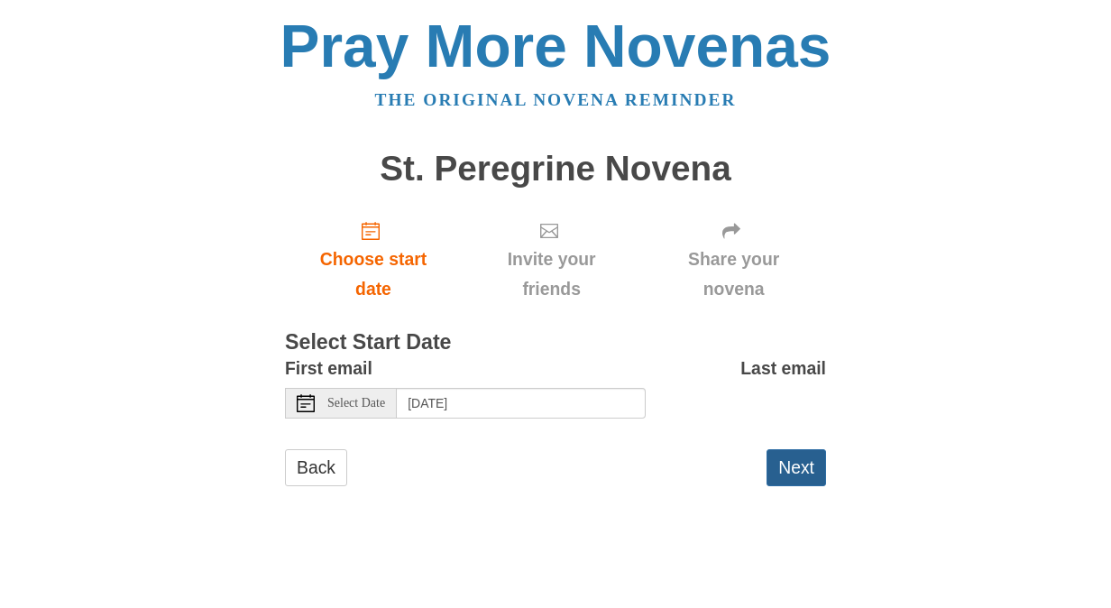
click at [813, 465] on button "Next" at bounding box center [796, 467] width 60 height 37
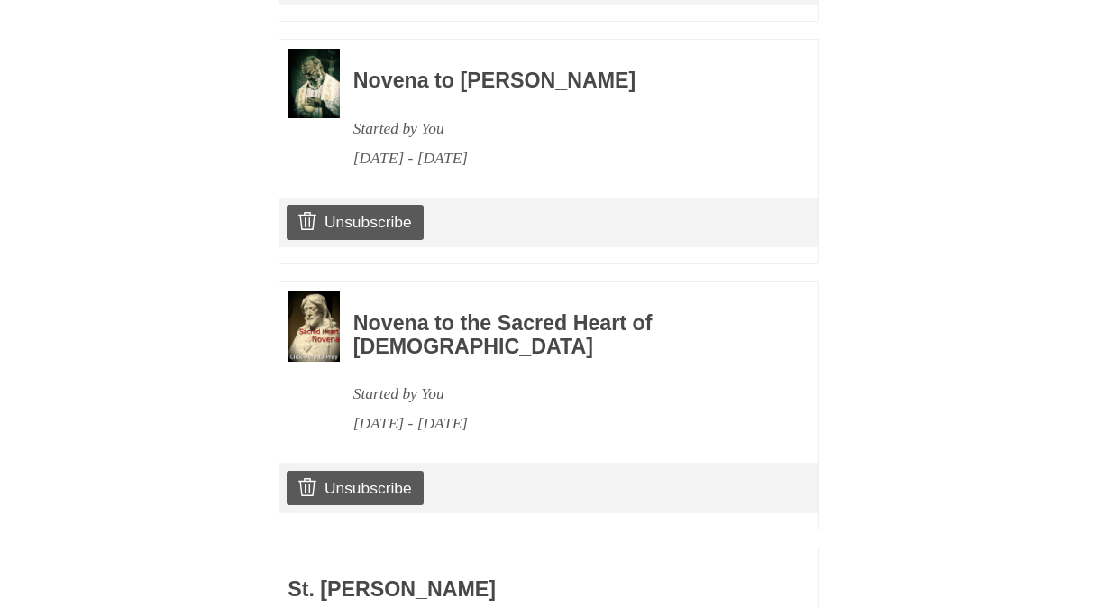
scroll to position [2338, 0]
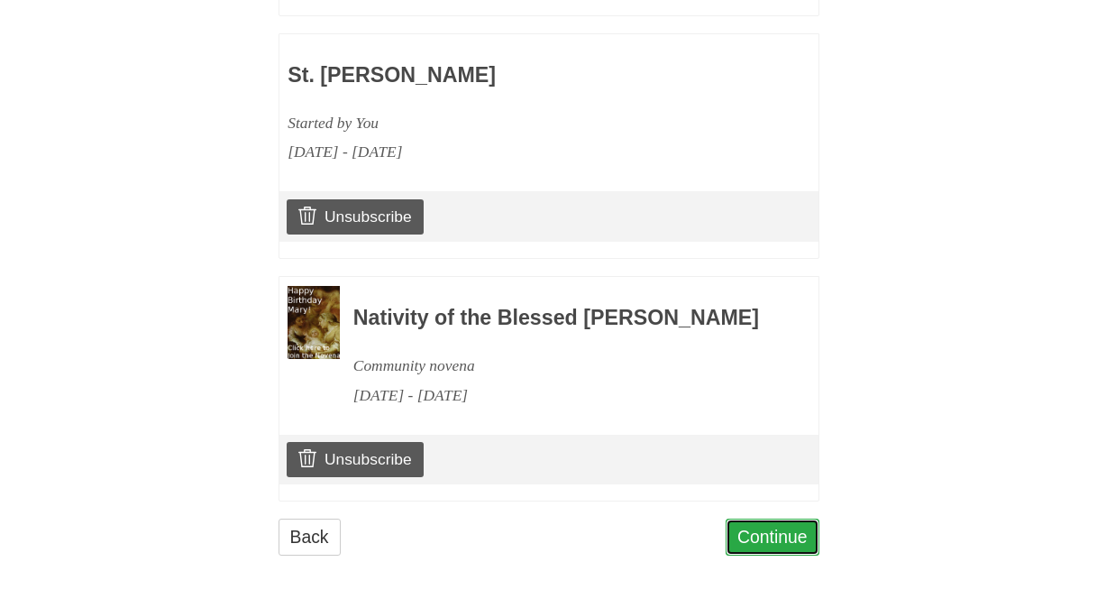
click at [774, 541] on link "Continue" at bounding box center [773, 536] width 94 height 37
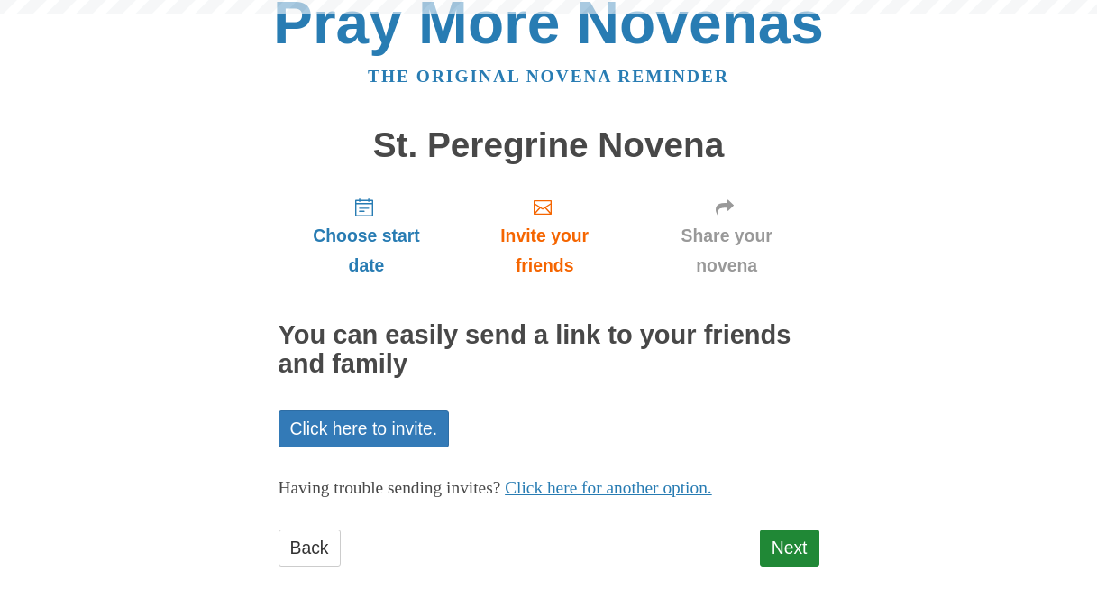
scroll to position [34, 0]
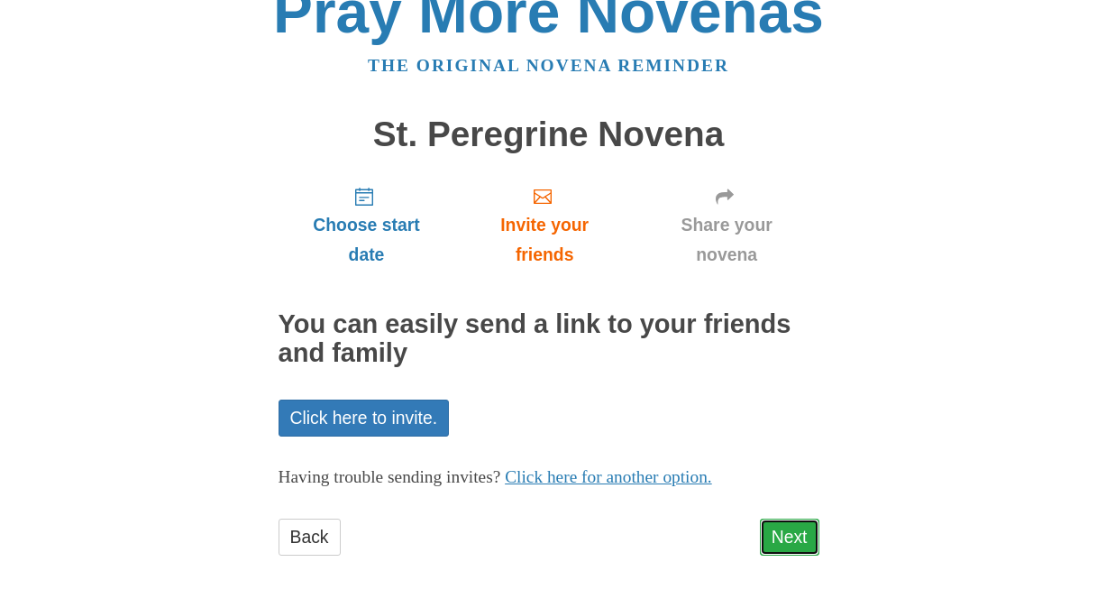
click at [786, 530] on link "Next" at bounding box center [790, 536] width 60 height 37
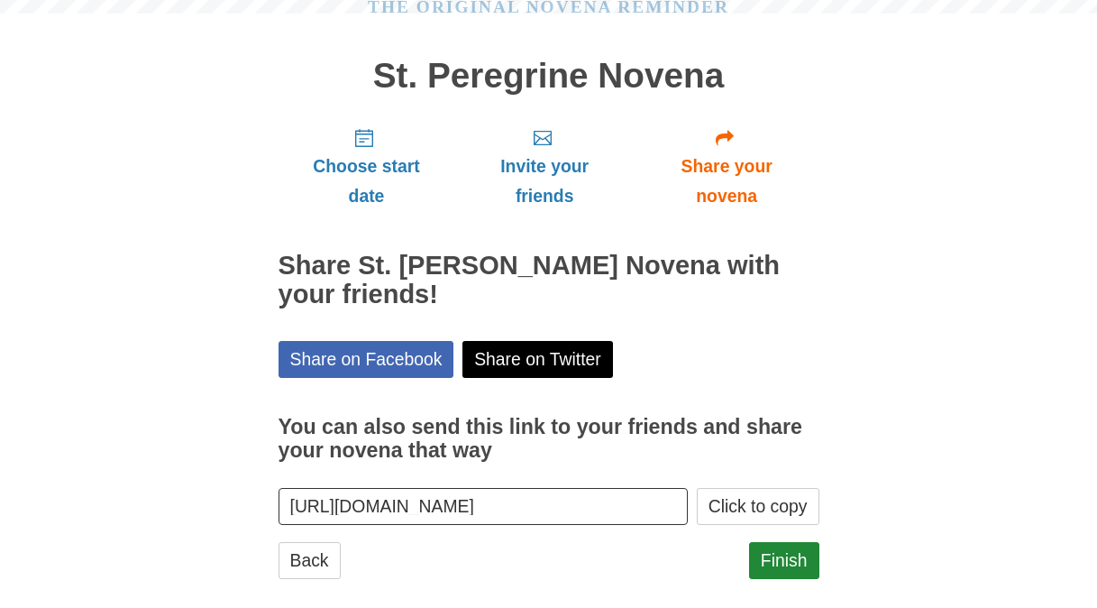
scroll to position [116, 0]
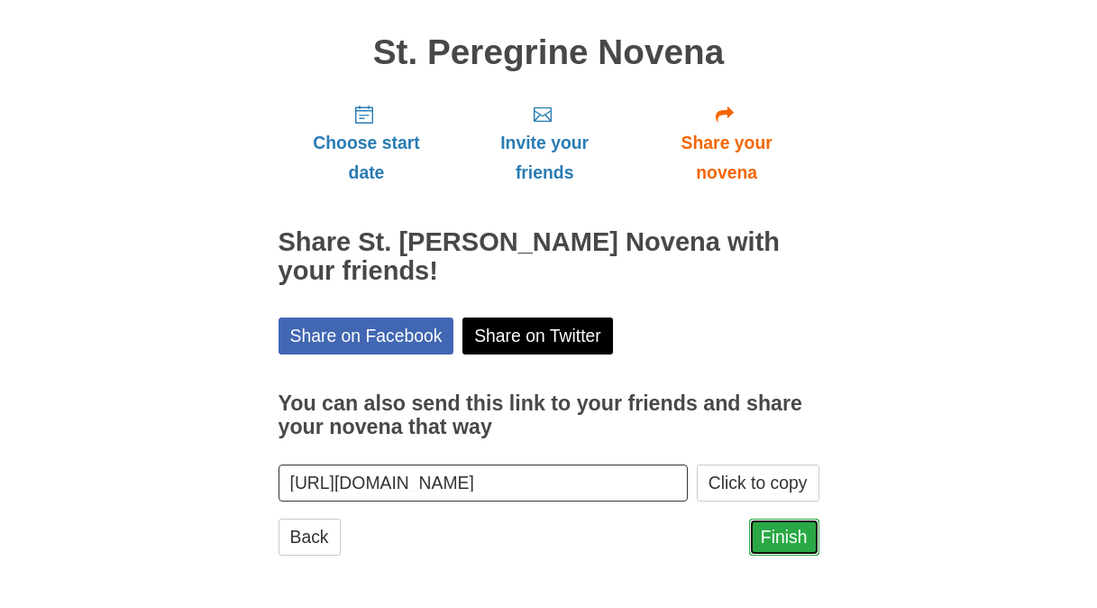
click at [802, 539] on link "Finish" at bounding box center [784, 536] width 70 height 37
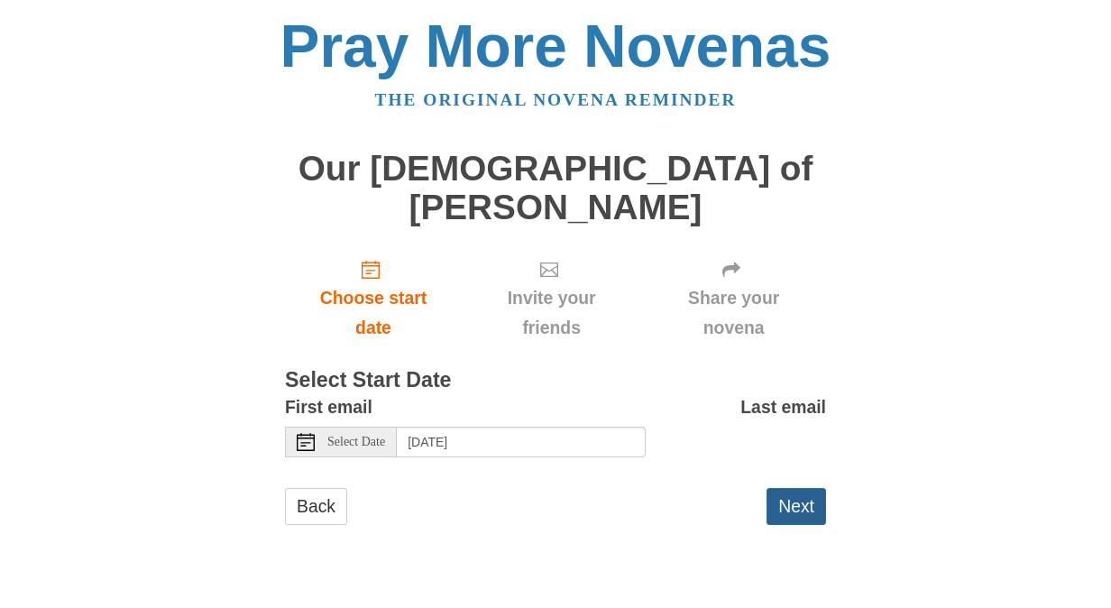
click at [797, 488] on button "Next" at bounding box center [796, 506] width 60 height 37
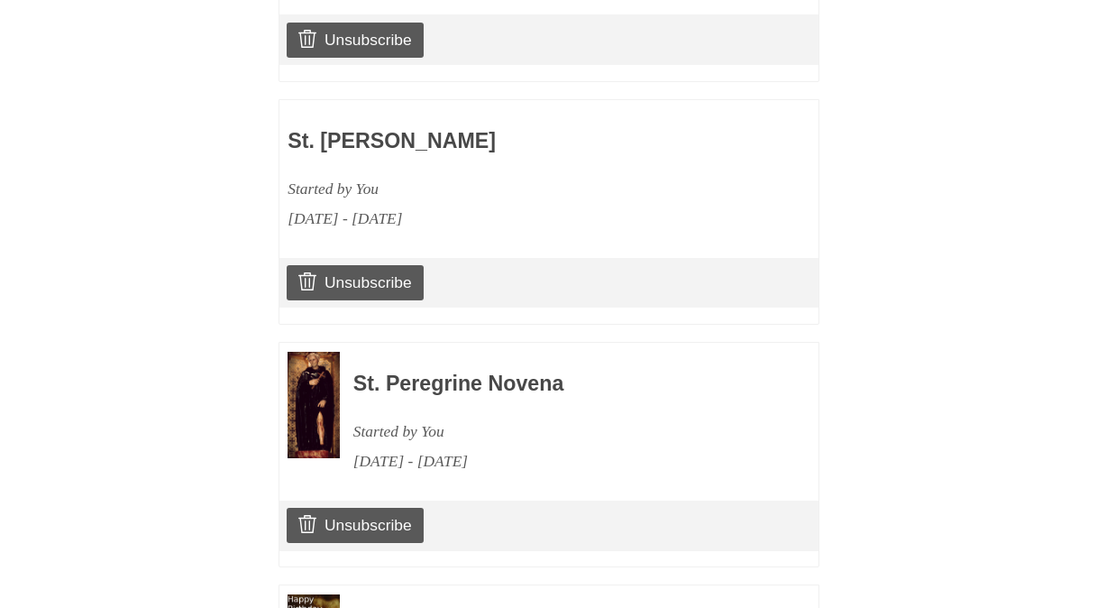
scroll to position [2580, 0]
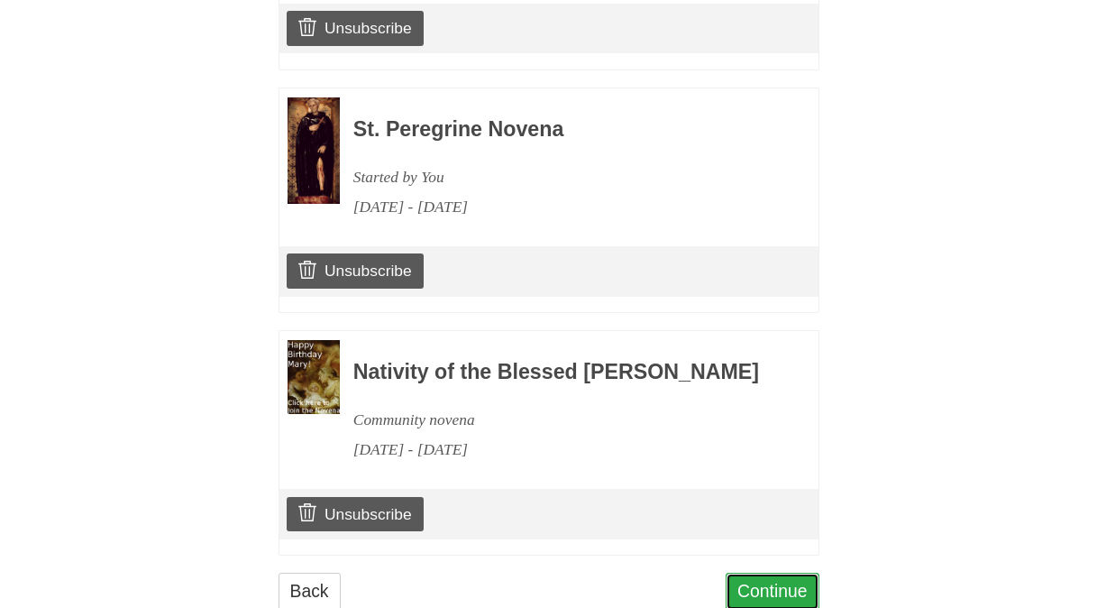
click at [768, 573] on link "Continue" at bounding box center [773, 591] width 94 height 37
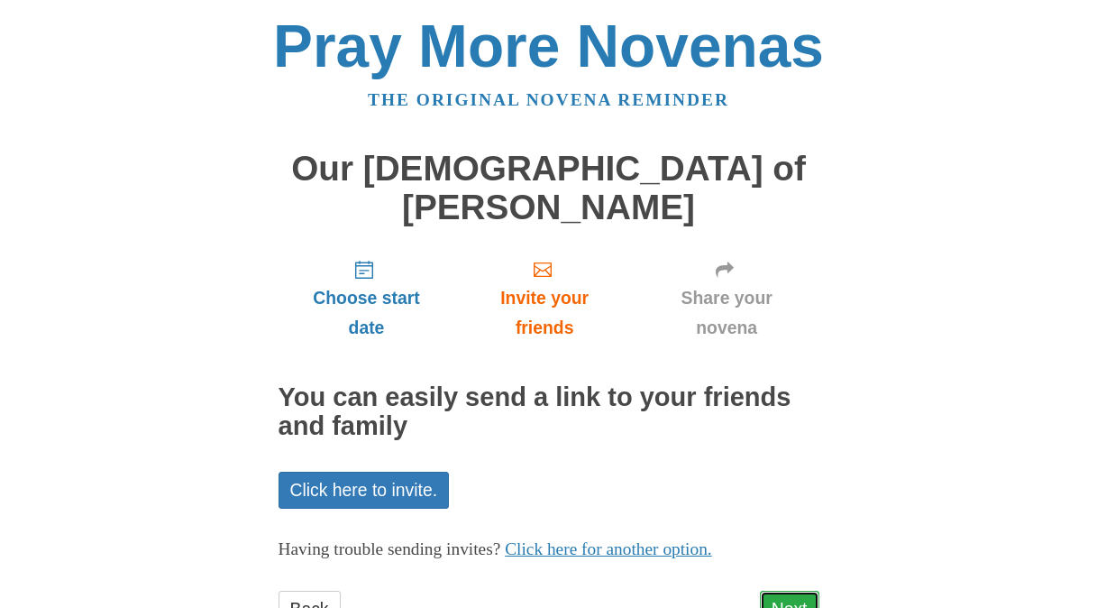
click at [786, 591] on link "Next" at bounding box center [790, 609] width 60 height 37
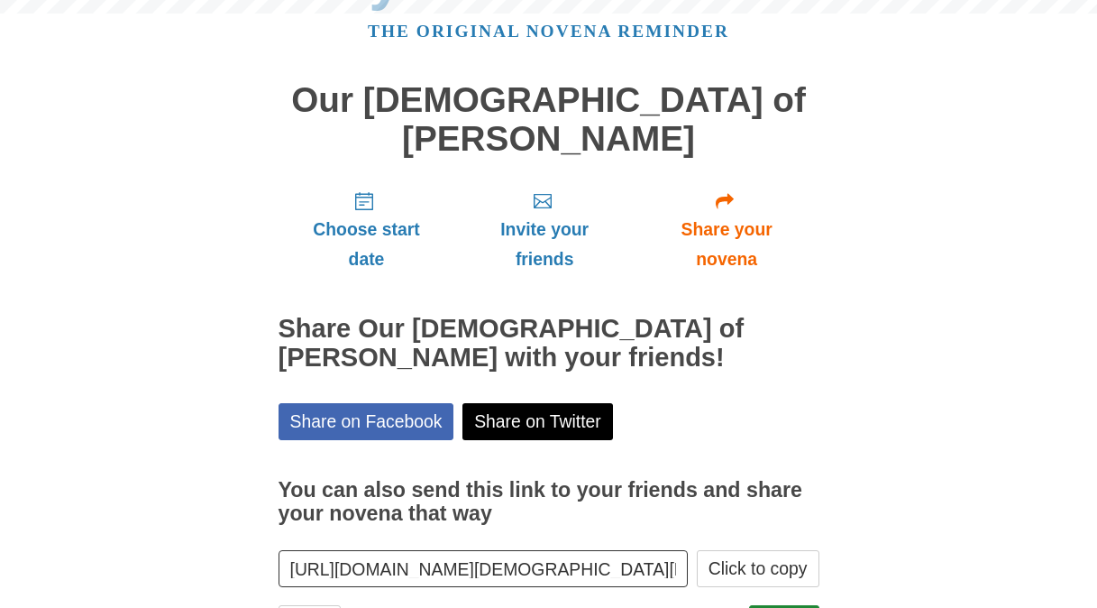
scroll to position [116, 0]
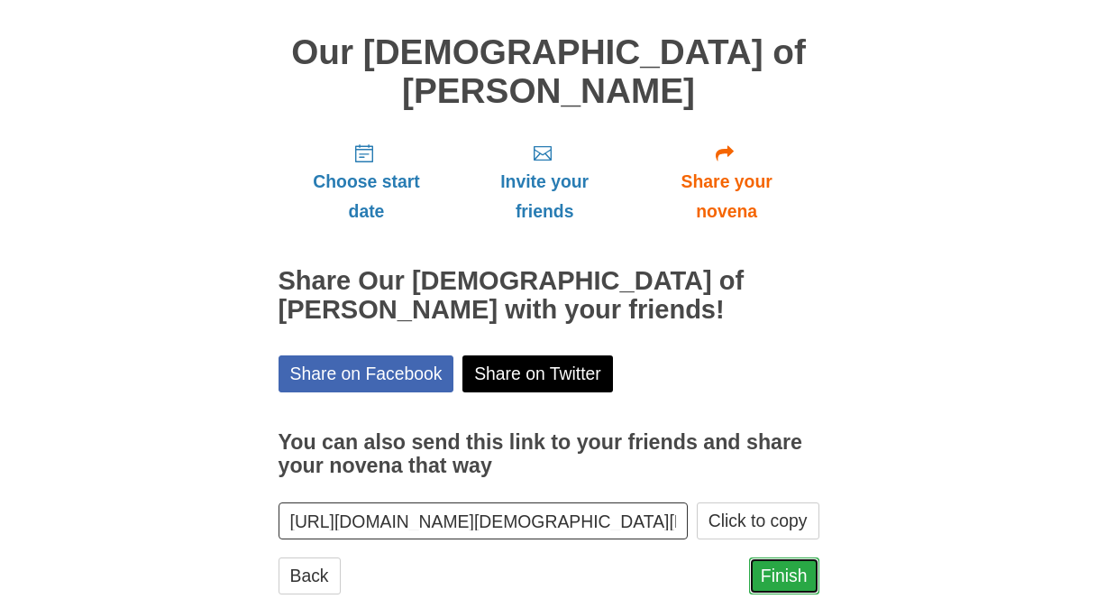
click at [779, 557] on link "Finish" at bounding box center [784, 575] width 70 height 37
